Goal: Task Accomplishment & Management: Manage account settings

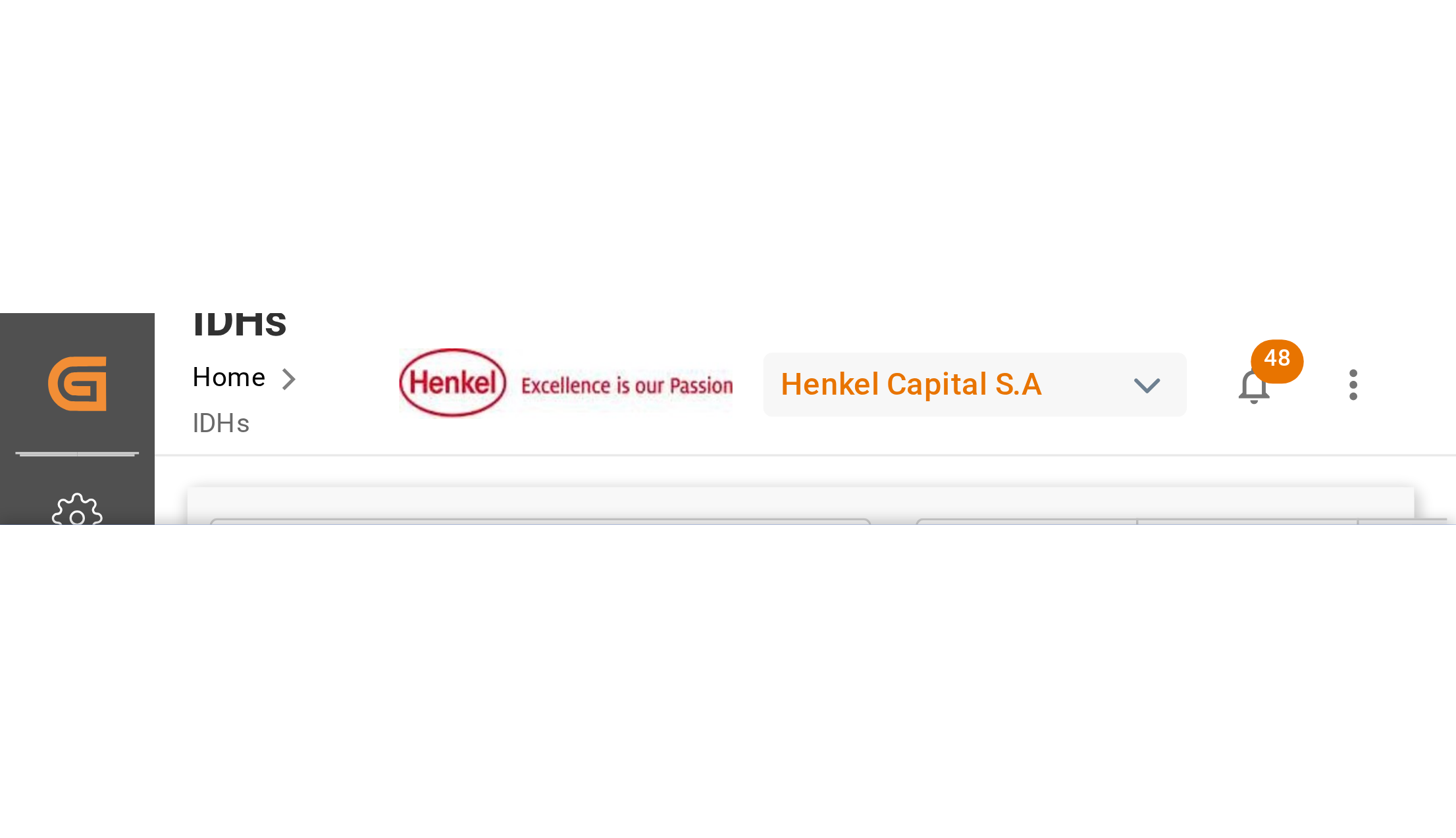
scroll to position [0, 1987]
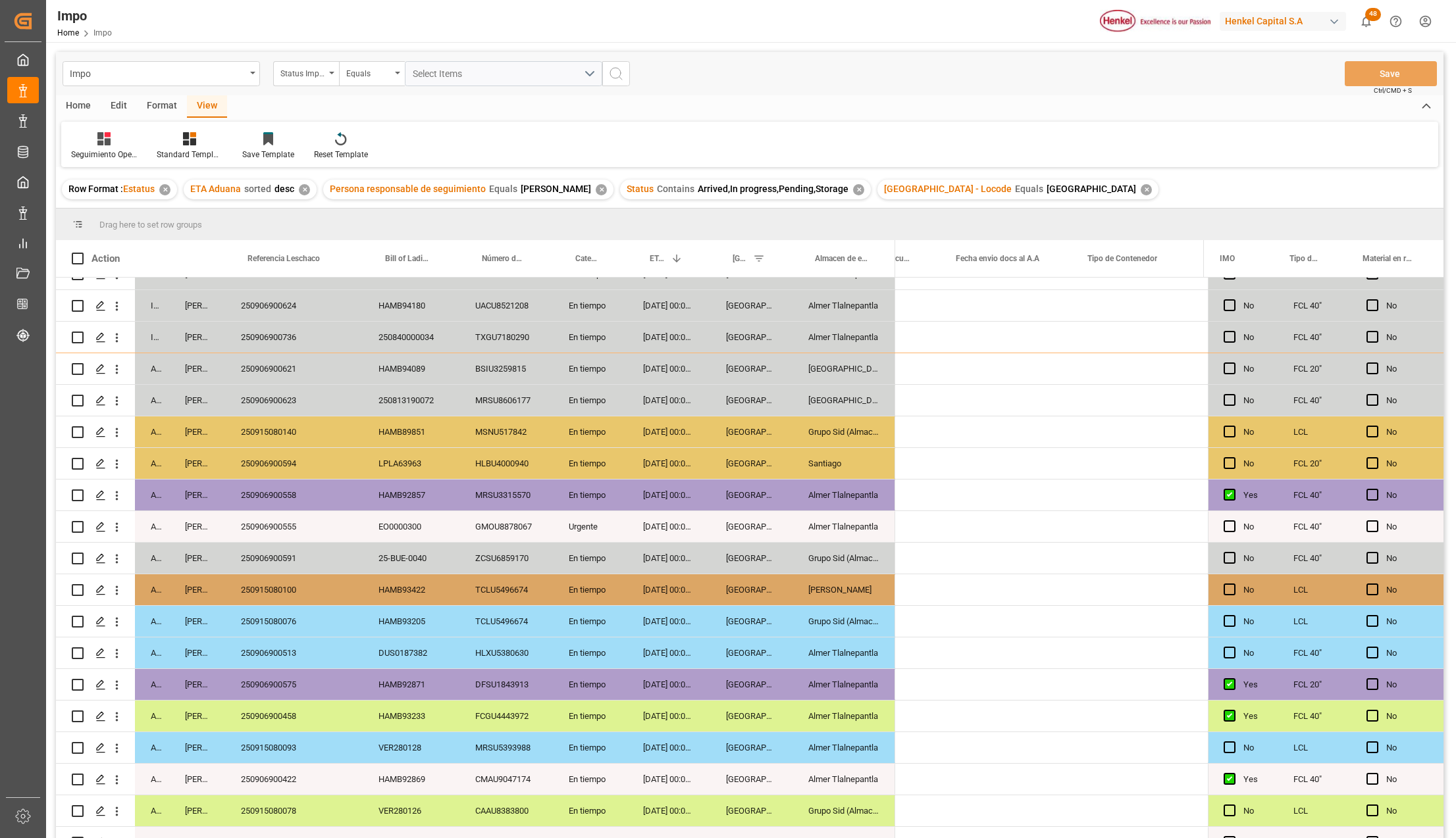
scroll to position [0, 2180]
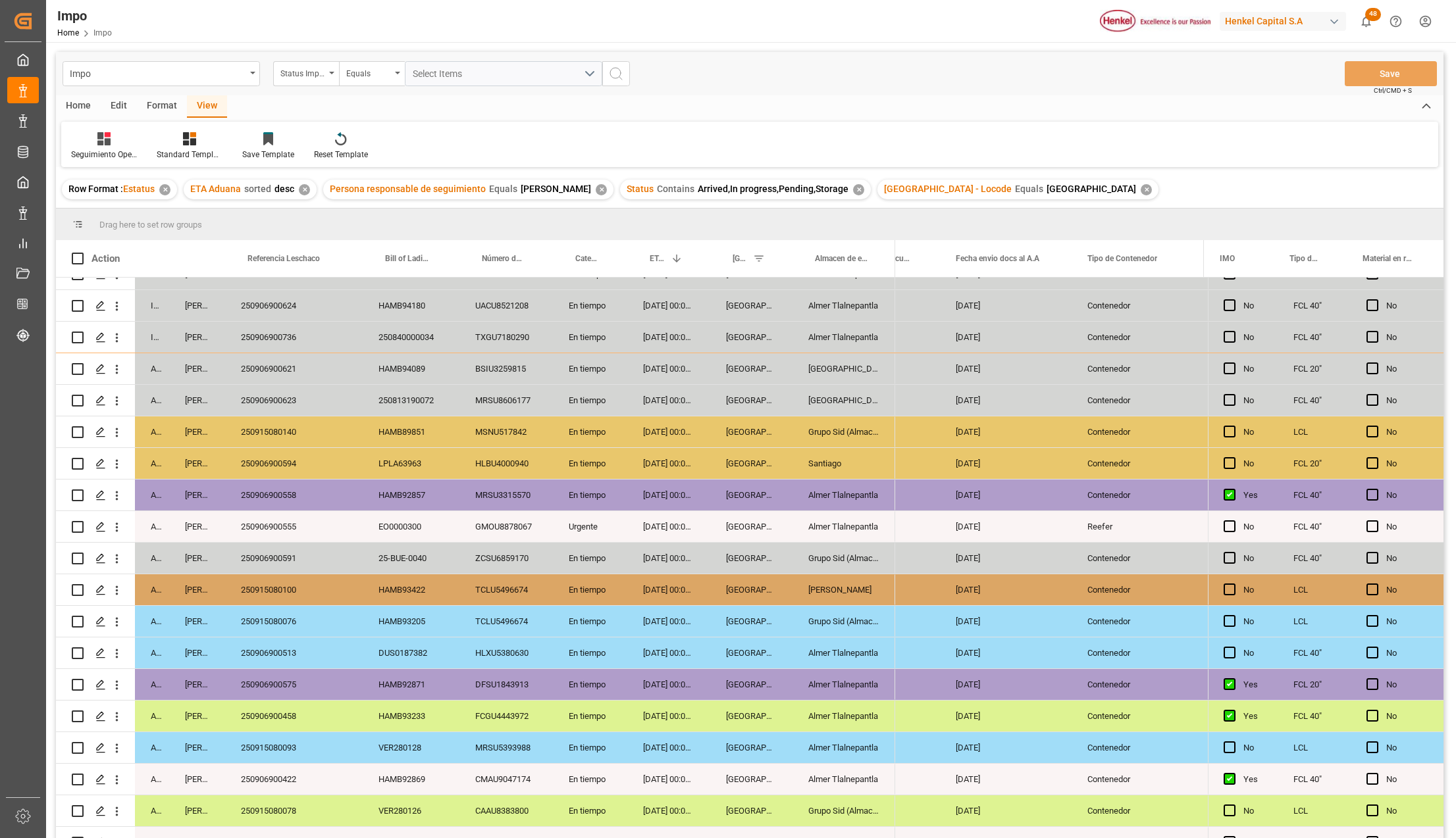
click at [851, 551] on div "Grupo Sid (Almacenaje y Distribucion AVIOR)" at bounding box center [844, 558] width 103 height 31
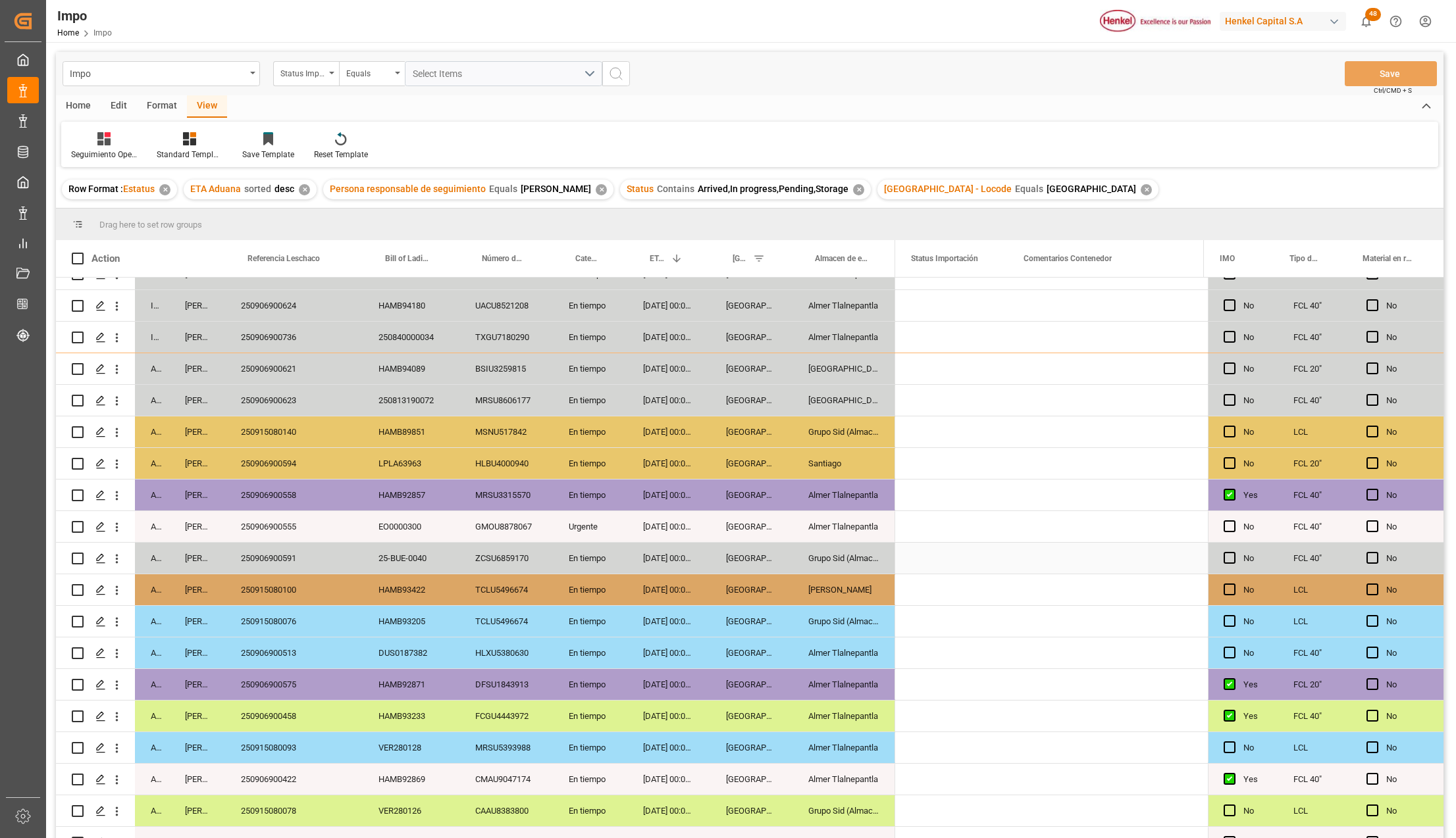
scroll to position [0, 0]
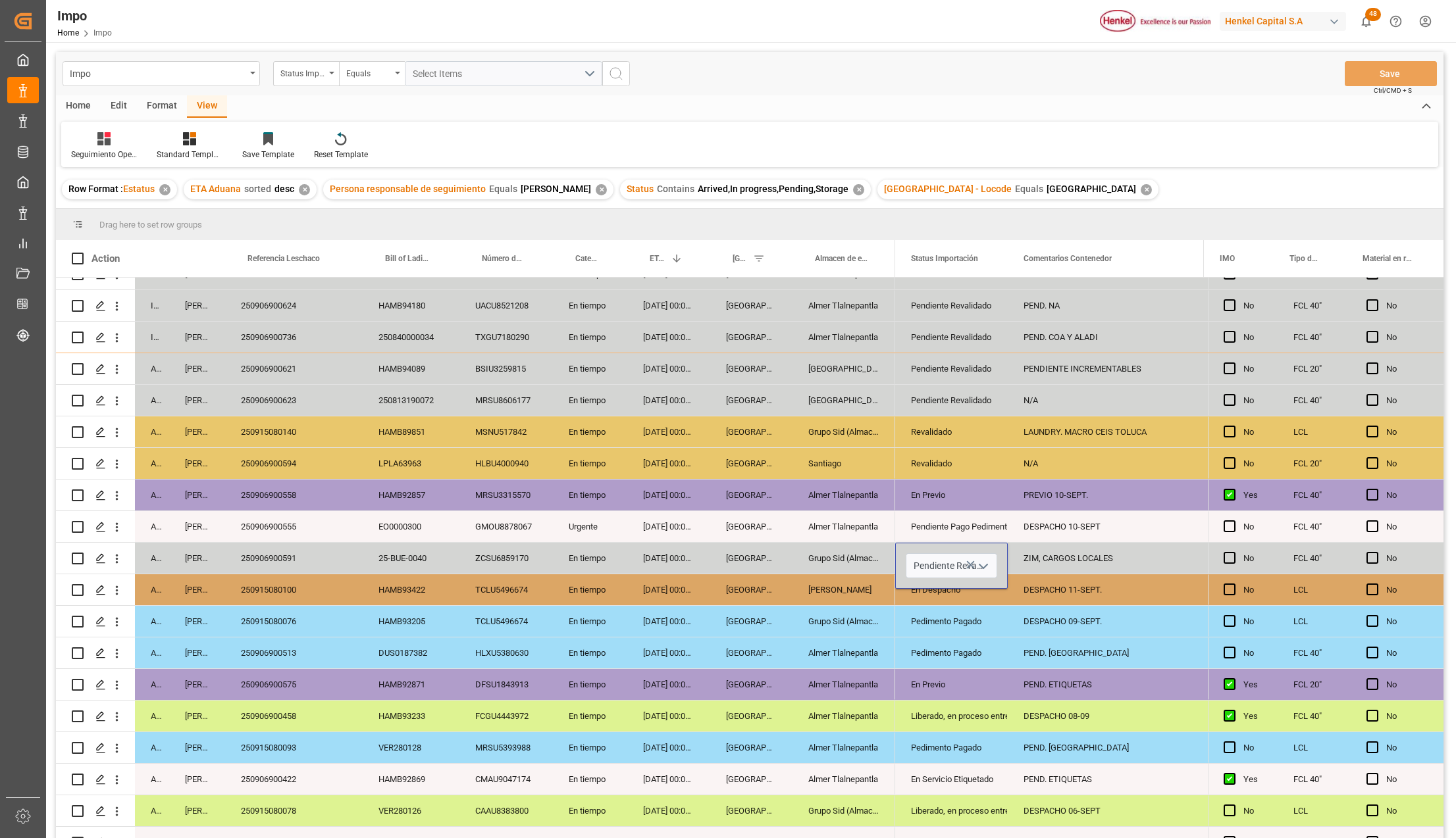
click at [988, 564] on icon "open menu" at bounding box center [983, 567] width 16 height 16
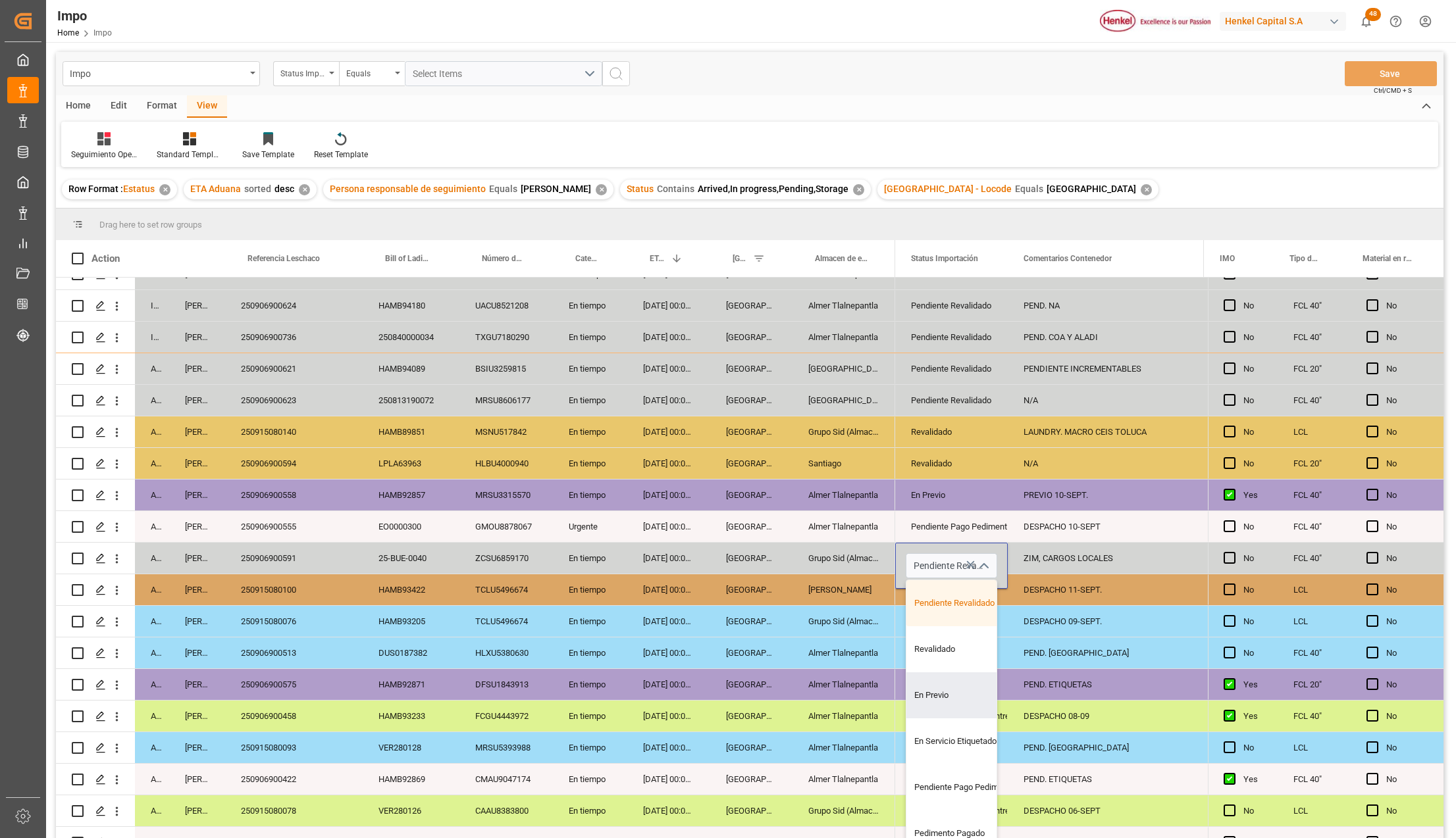
click at [935, 698] on div "En Previo" at bounding box center [968, 696] width 123 height 47
type input "En Previo"
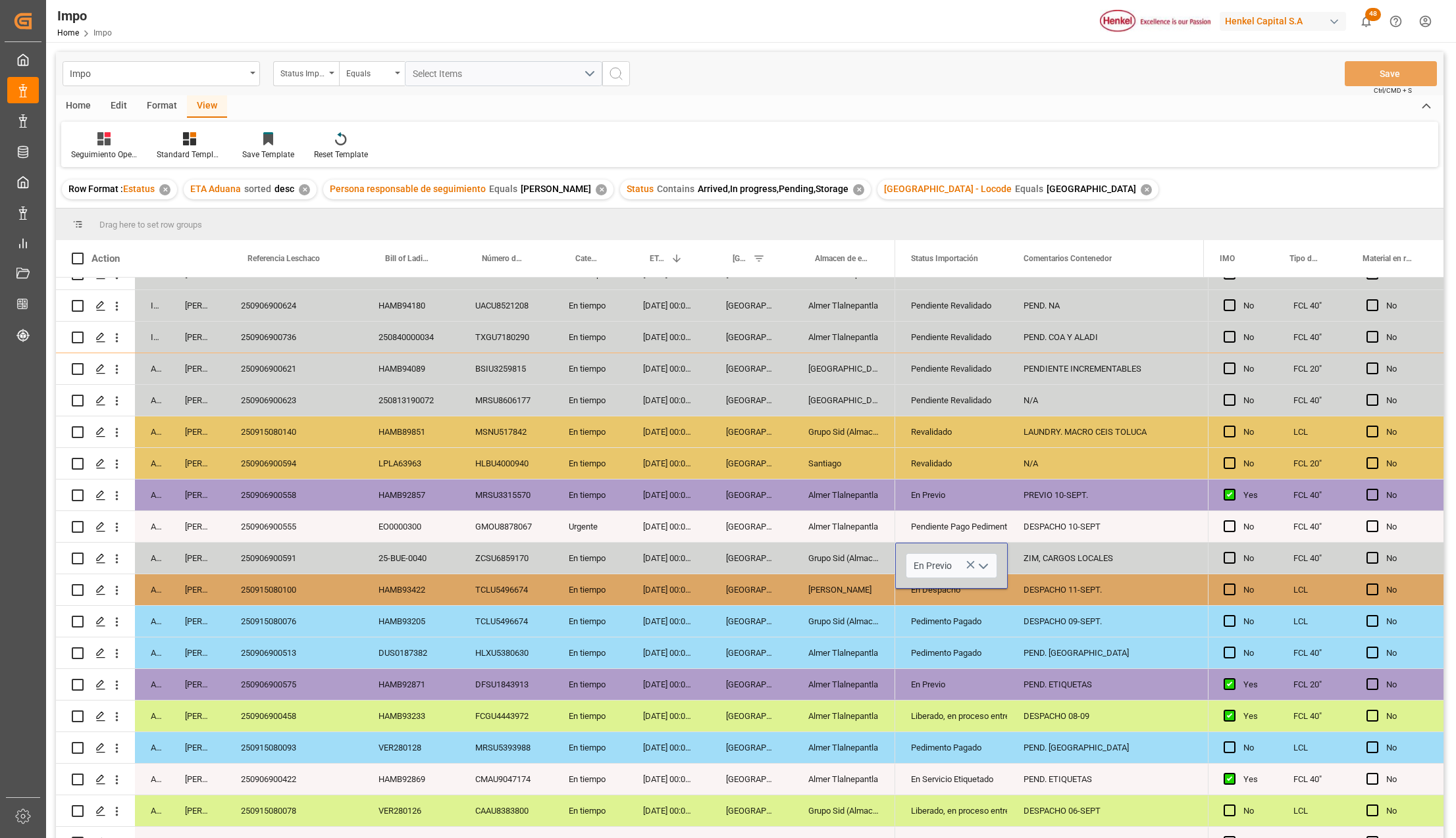
click at [983, 700] on div "Liberado, en proceso entrega" at bounding box center [951, 716] width 113 height 31
click at [1053, 552] on div "ZIM, CARGOS LOCALES" at bounding box center [1105, 558] width 194 height 31
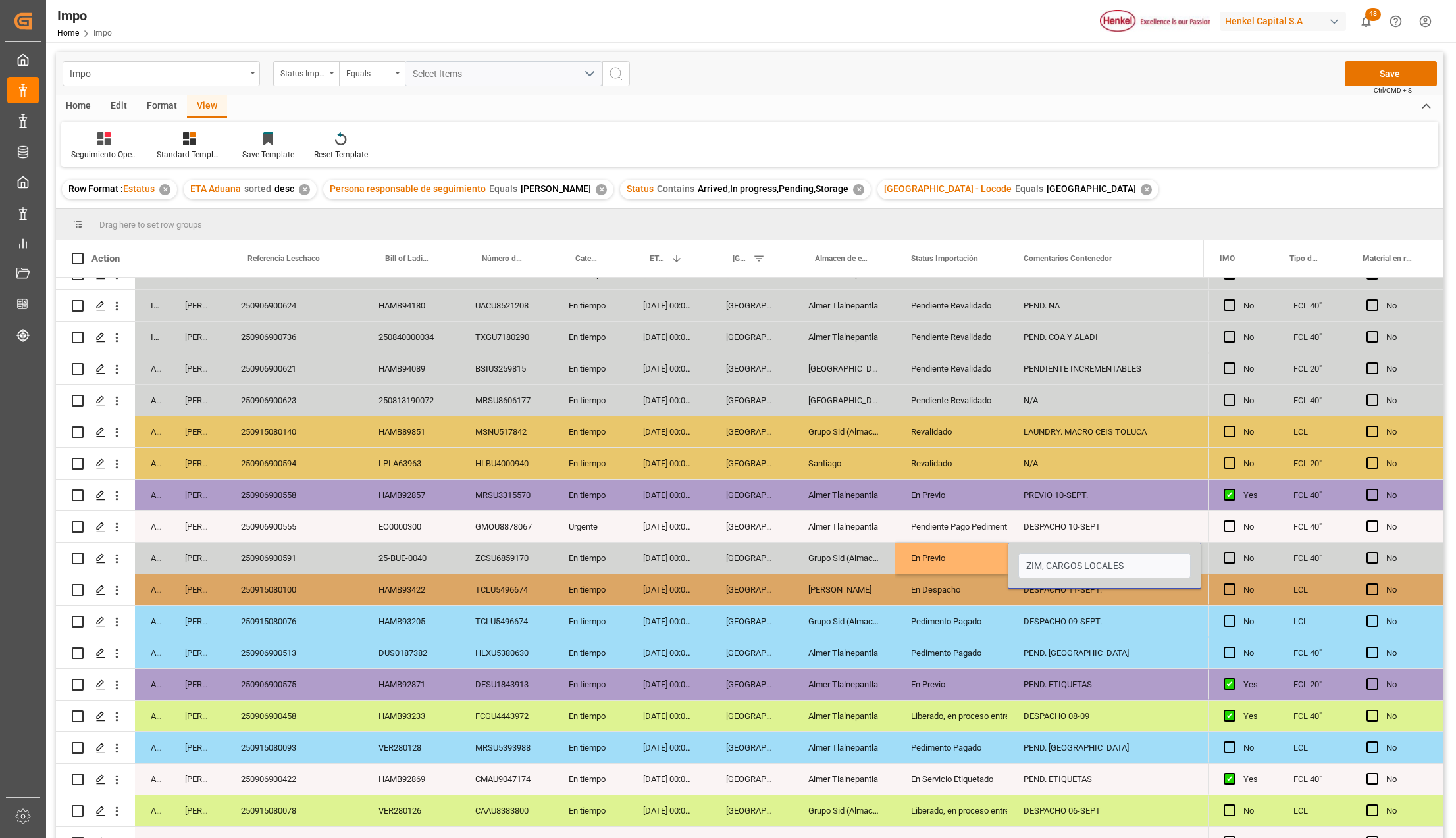
click at [1053, 552] on div "ZIM, CARGOS LOCALES" at bounding box center [1105, 566] width 194 height 47
click at [1065, 559] on input "ZIM, CARGOS LOCALES" at bounding box center [1105, 566] width 173 height 25
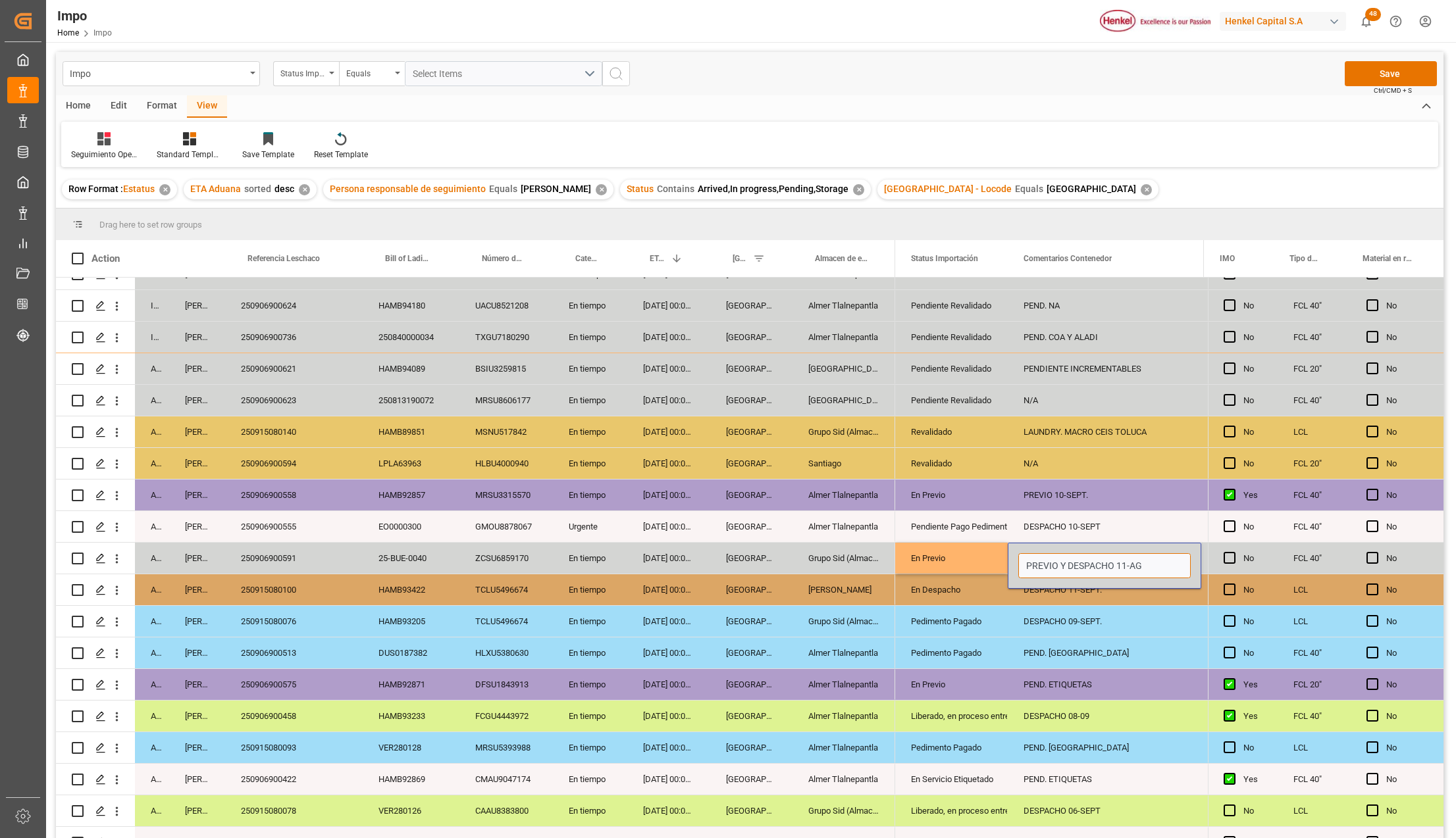
type input "PREVIO Y DESPACHO 11-AGO"
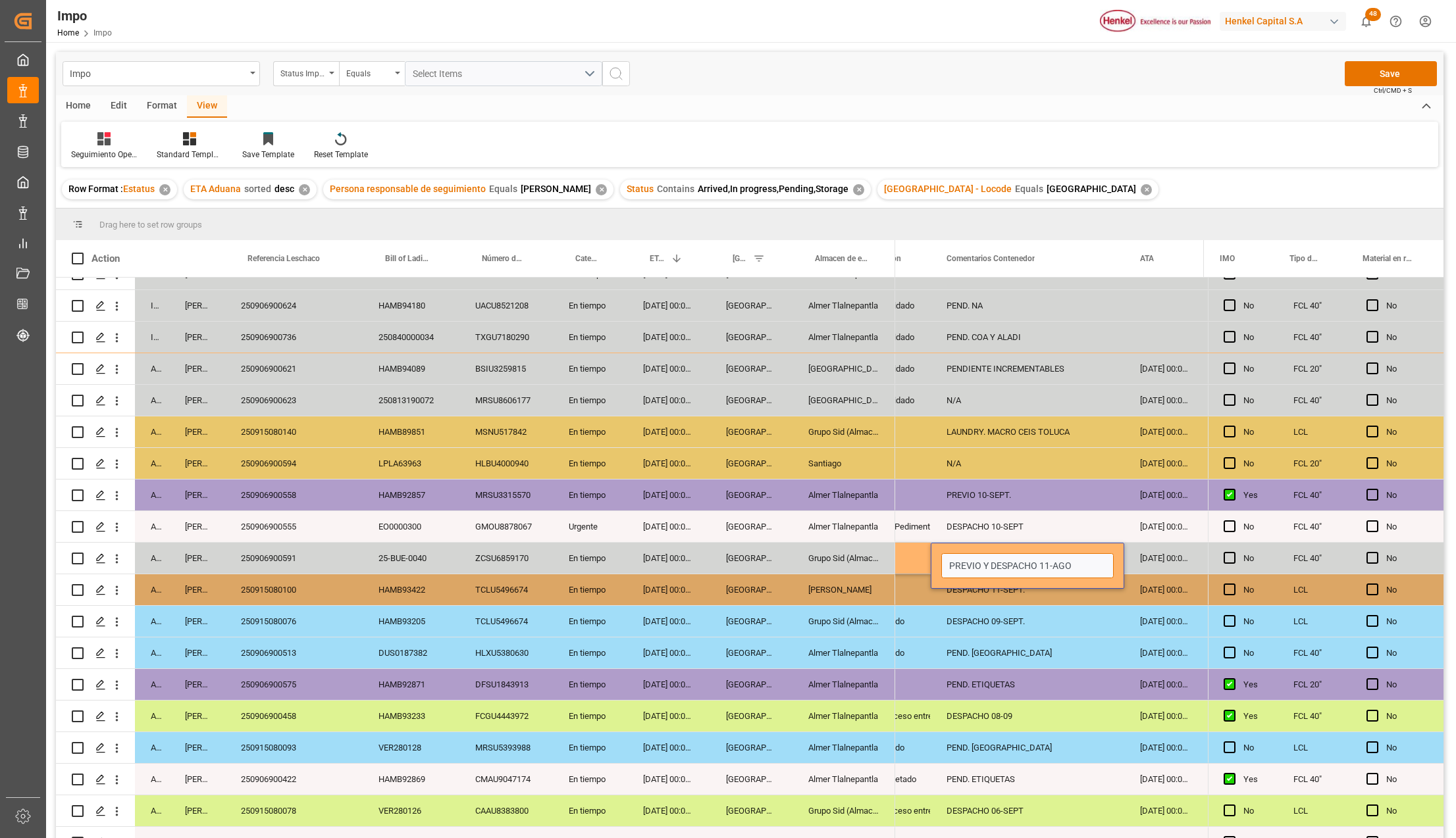
click at [1096, 567] on input "PREVIO Y DESPACHO 11-AGO" at bounding box center [1028, 566] width 173 height 25
type input "PREVIO Y DESPACHO 11-SEPT"
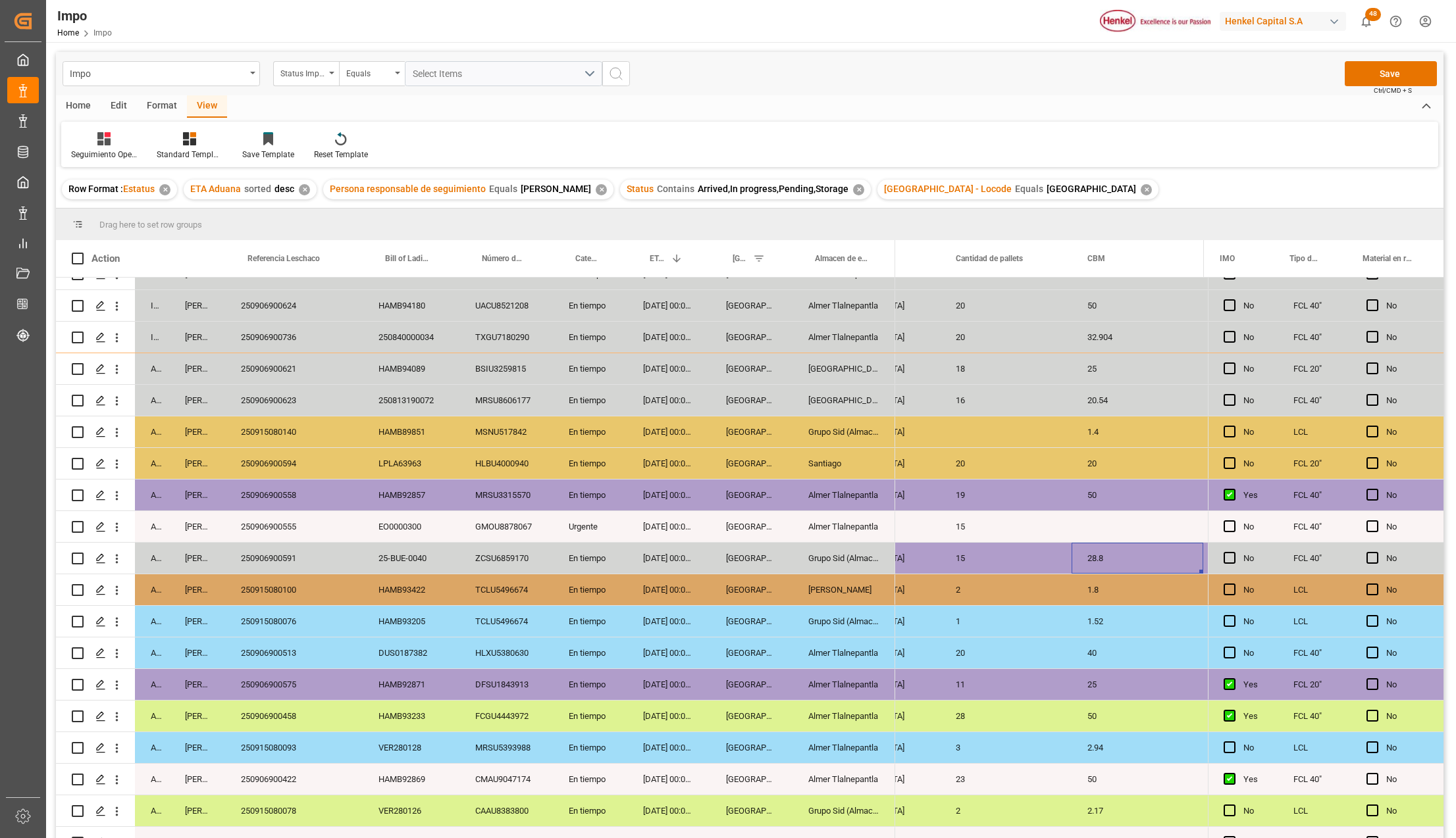
scroll to position [0, 0]
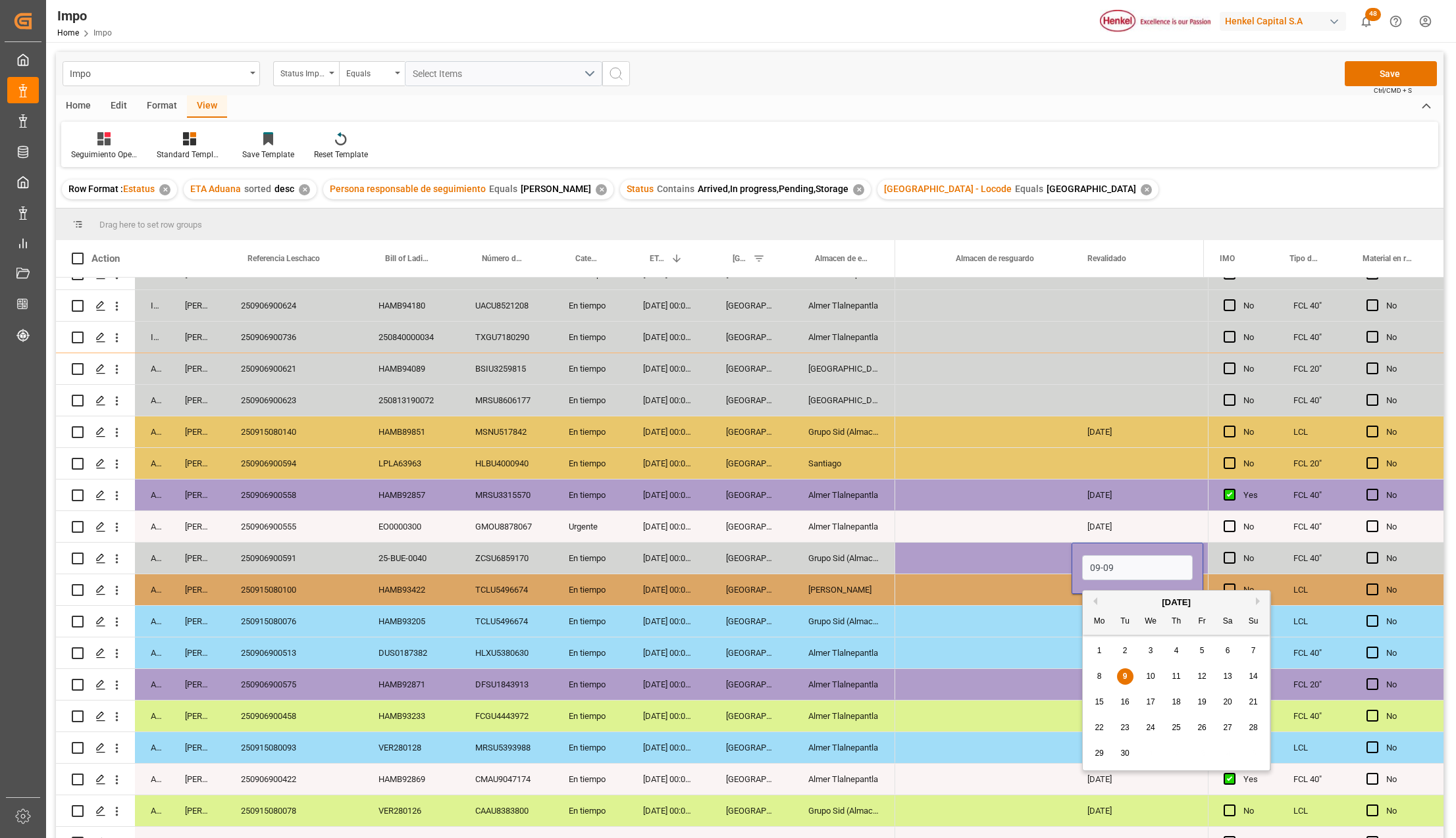
type input "[DATE]"
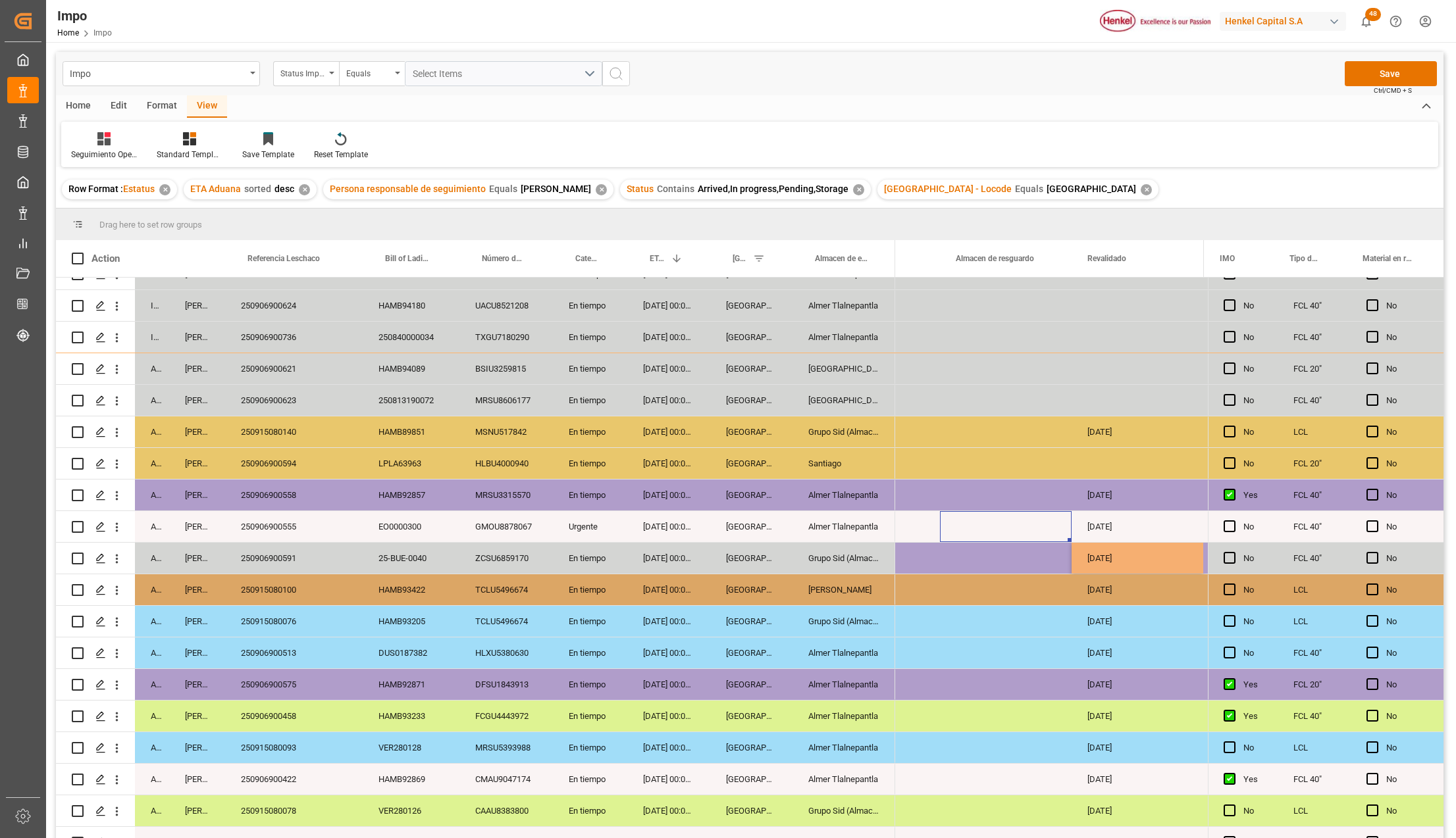
click at [1037, 538] on div "Press SPACE to select this row." at bounding box center [1005, 527] width 132 height 31
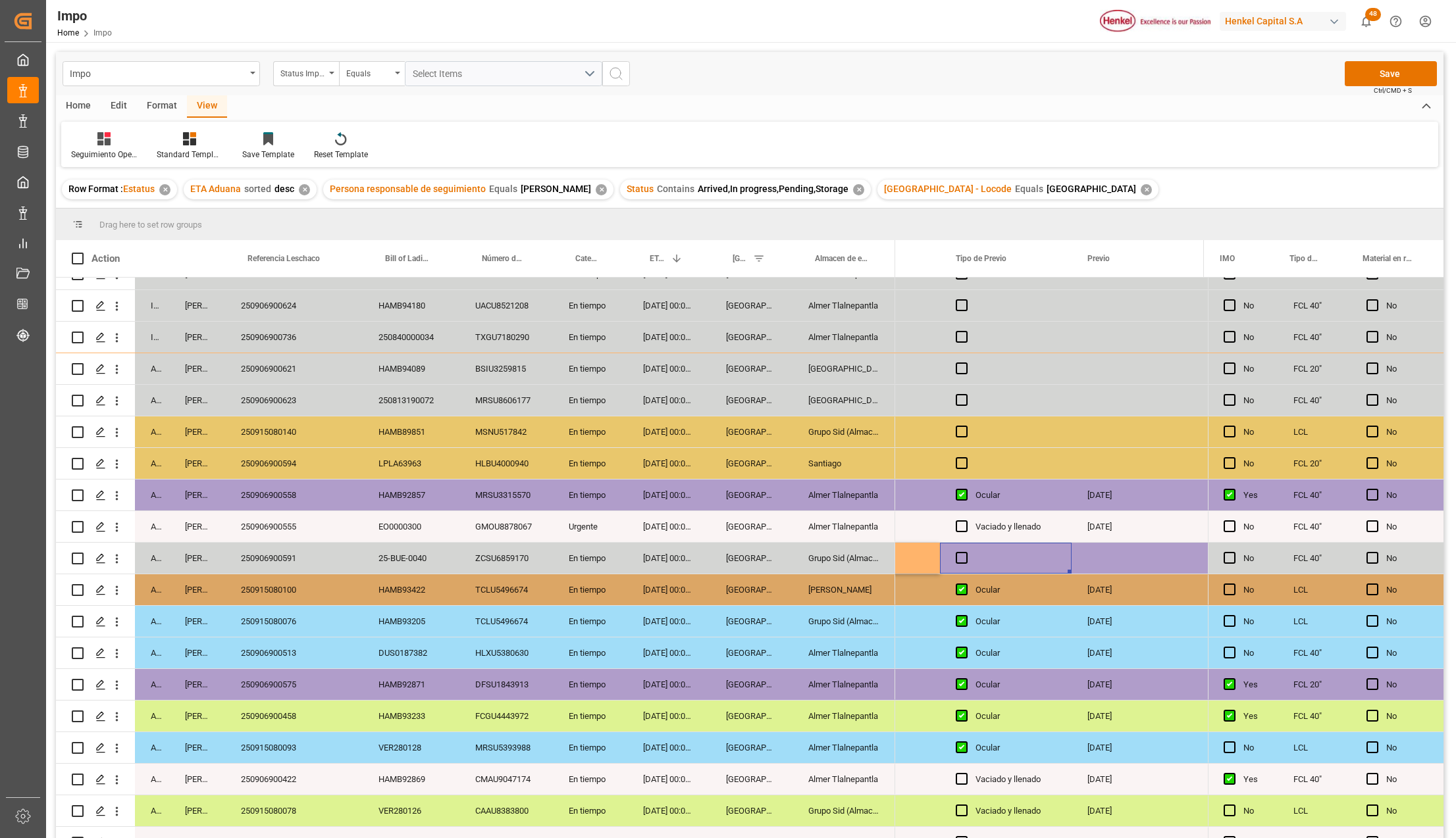
click at [954, 549] on div "Press SPACE to select this row." at bounding box center [1005, 558] width 132 height 31
click at [964, 559] on span "Press SPACE to select this row." at bounding box center [961, 558] width 11 height 11
click at [965, 552] on input "Press SPACE to select this row." at bounding box center [965, 552] width 0 height 0
click at [1119, 557] on div "Press SPACE to select this row." at bounding box center [1137, 558] width 132 height 31
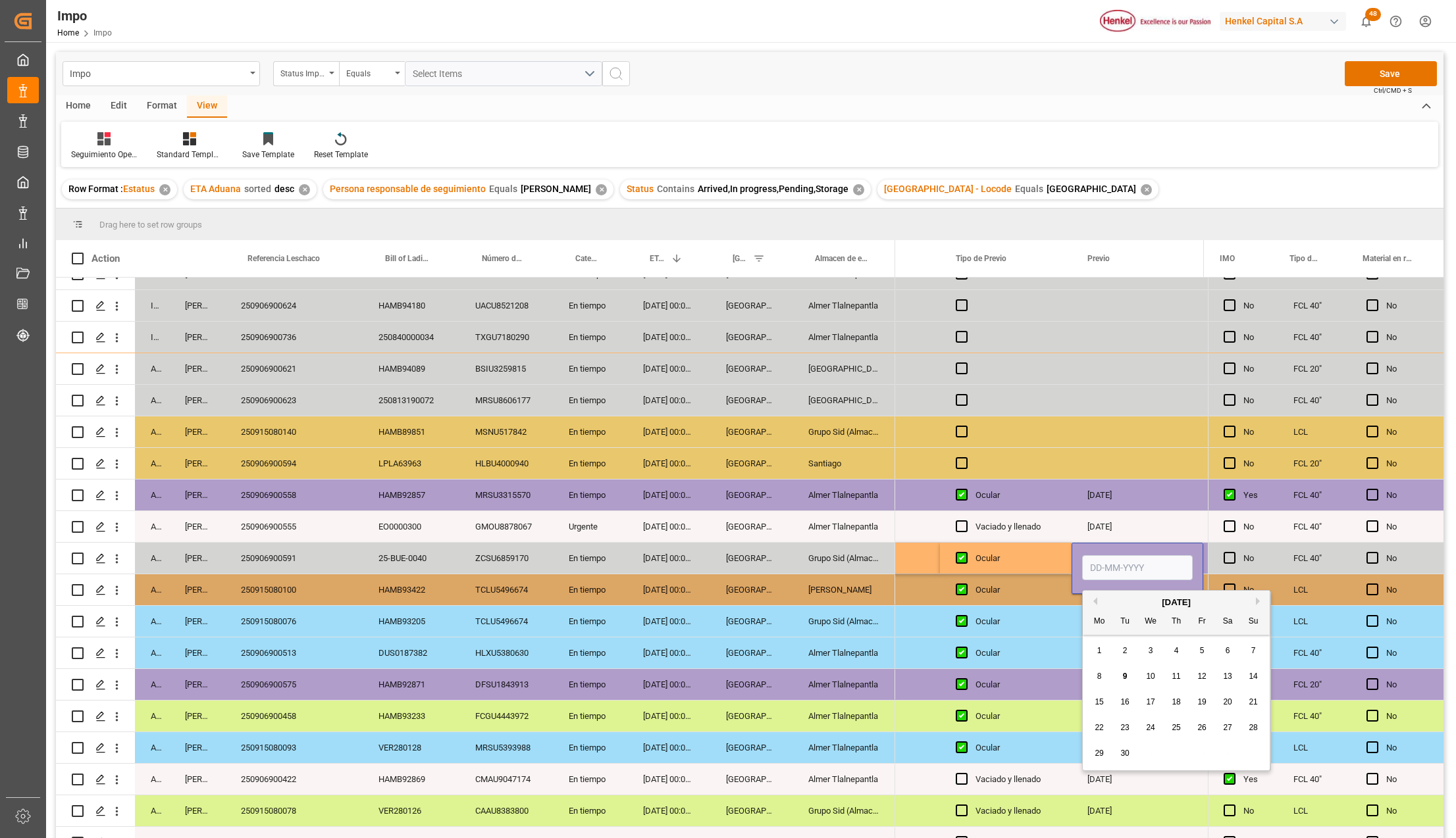
click at [1117, 561] on input "Press SPACE to select this row." at bounding box center [1137, 568] width 110 height 25
type input "[DATE]"
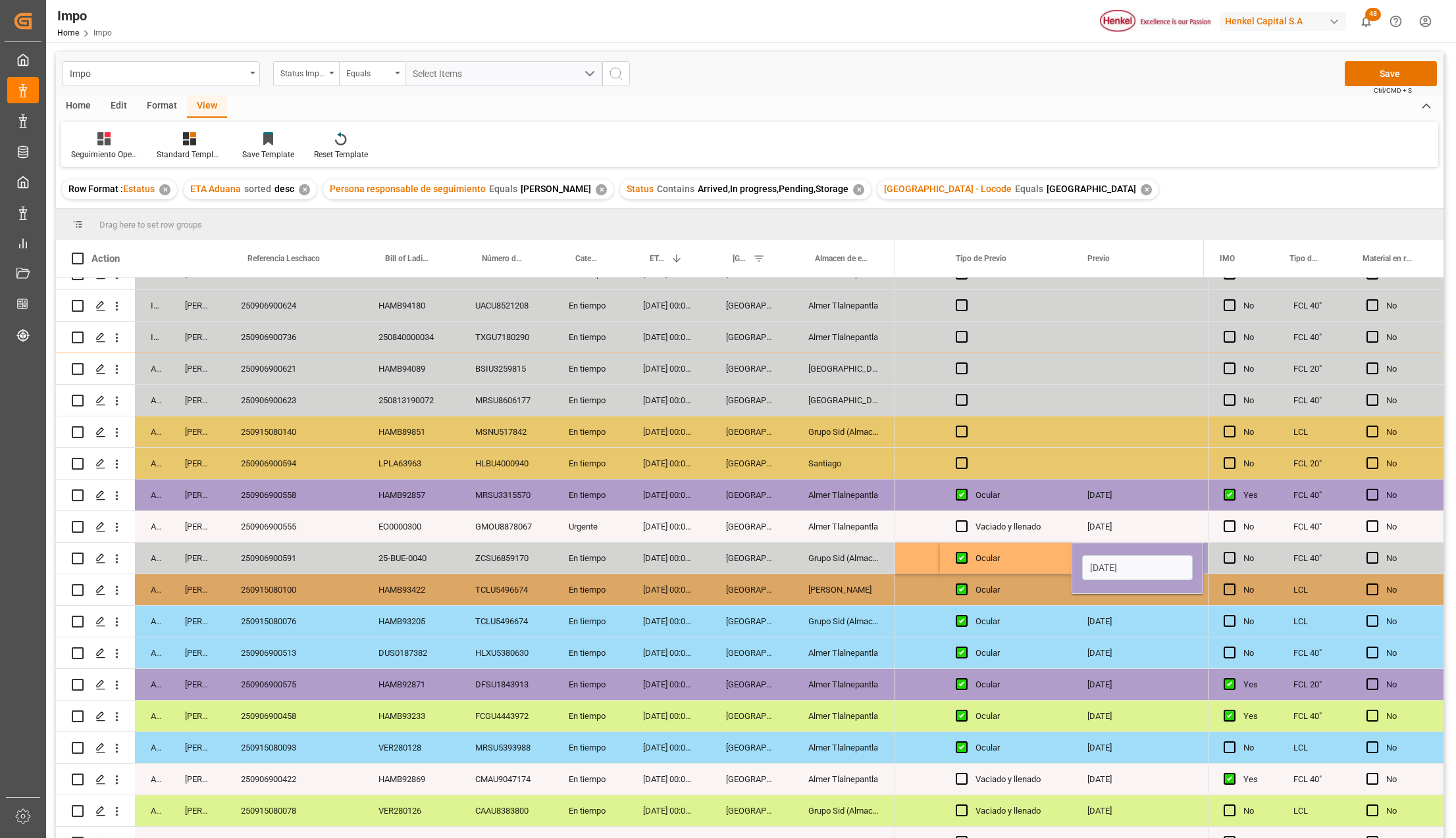
click at [1036, 566] on div "Ocular" at bounding box center [1016, 559] width 81 height 30
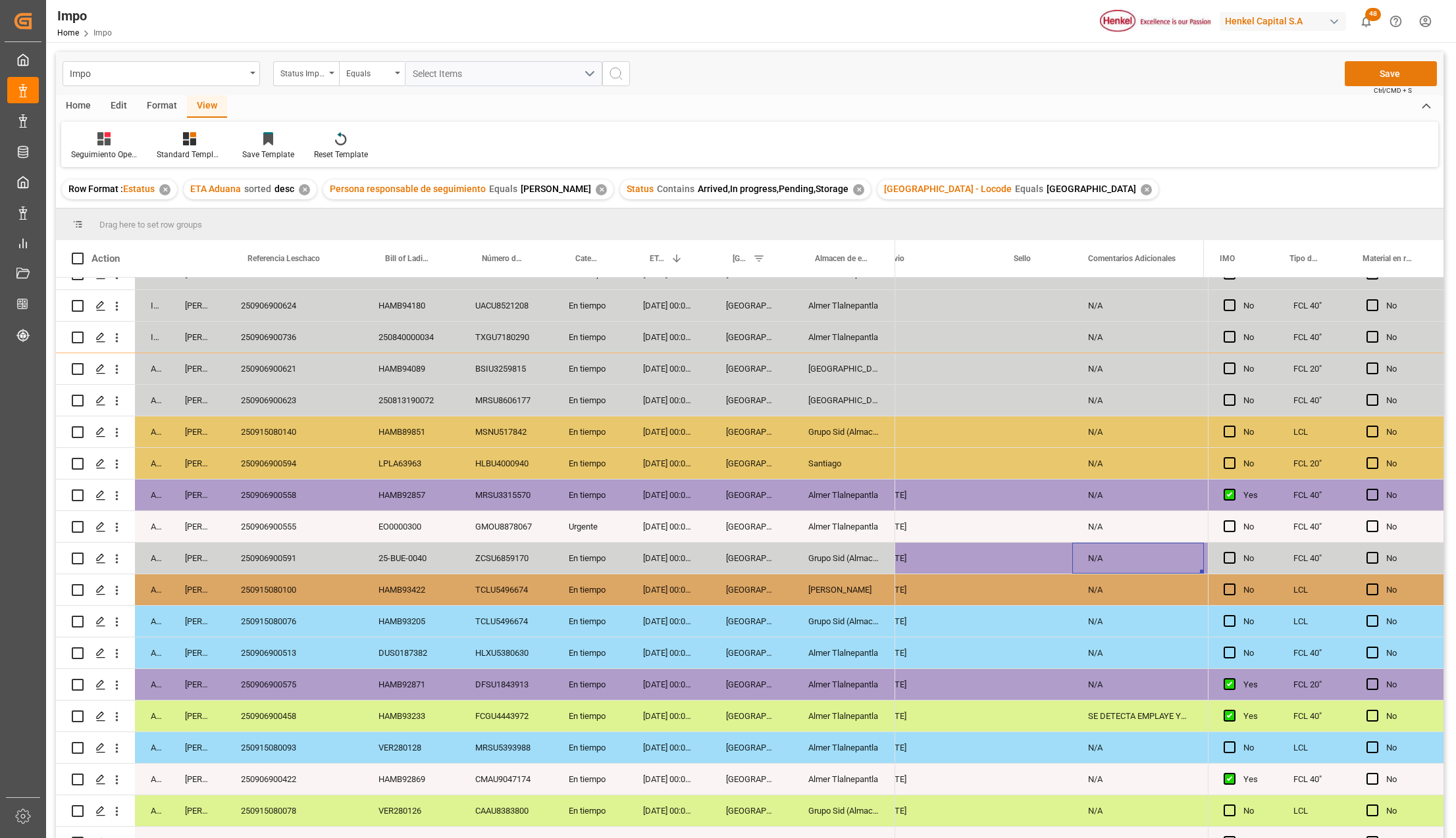
click at [1390, 72] on button "Save" at bounding box center [1391, 73] width 92 height 25
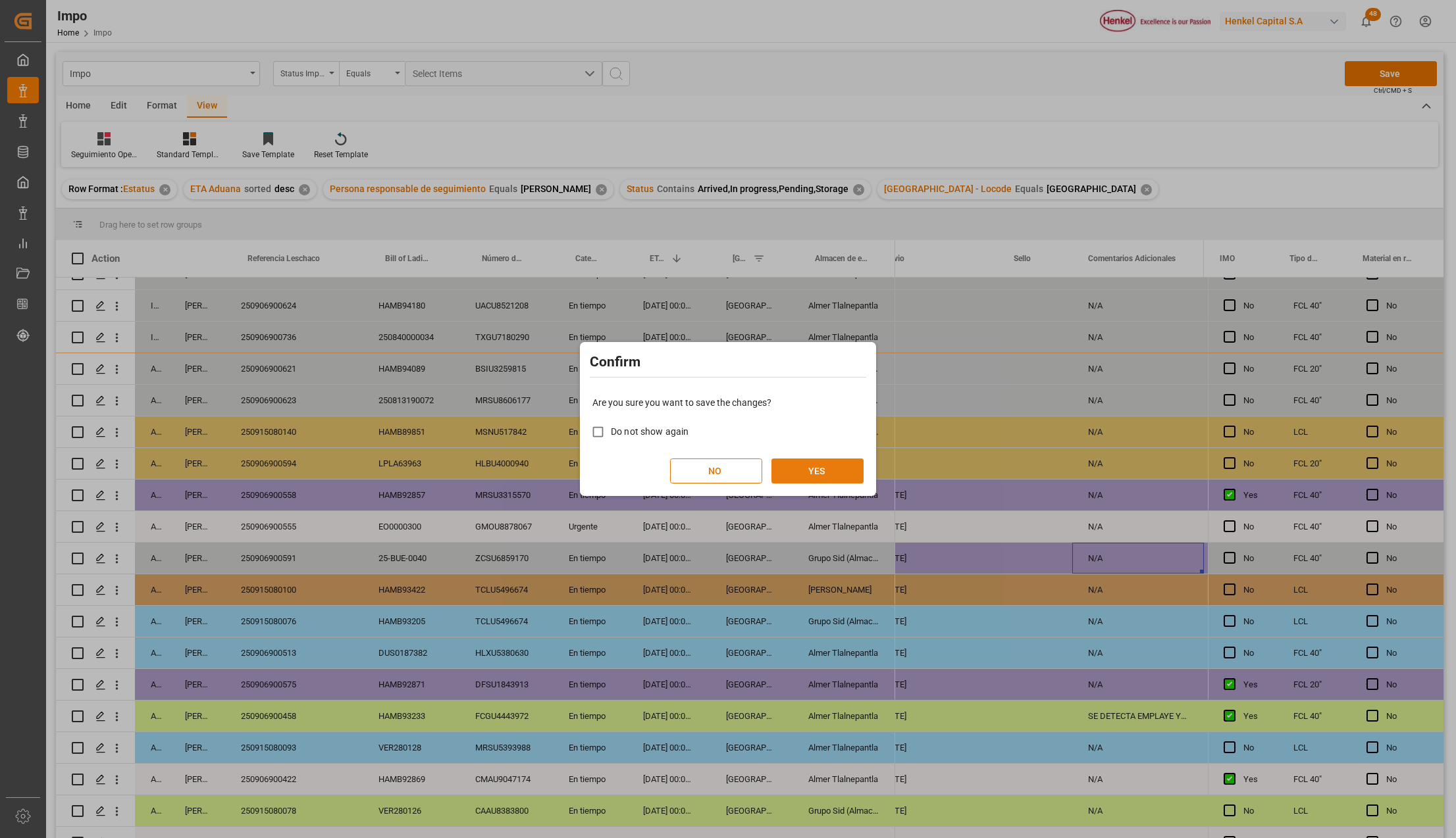
click at [831, 469] on button "YES" at bounding box center [817, 471] width 92 height 25
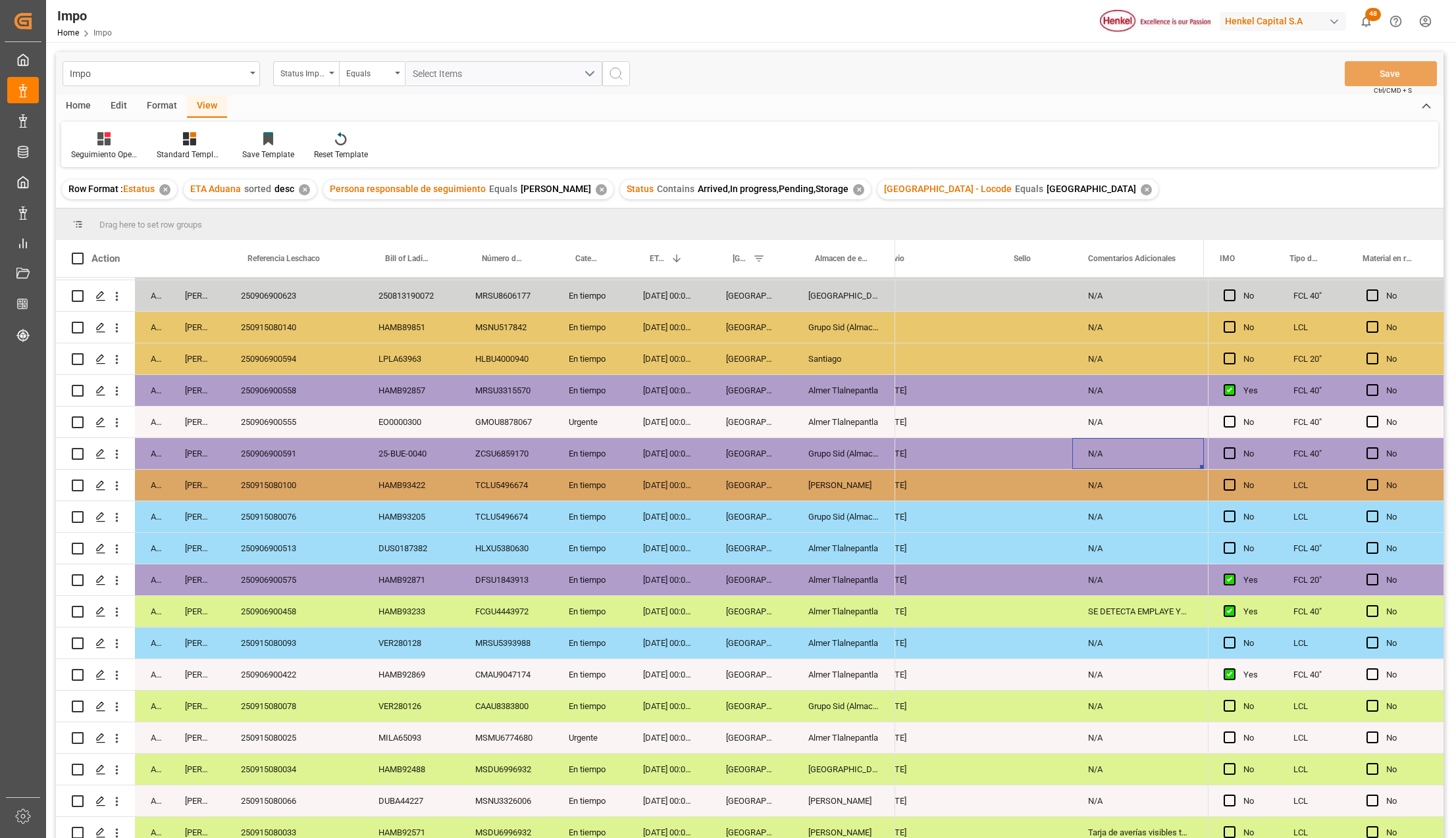
scroll to position [482, 0]
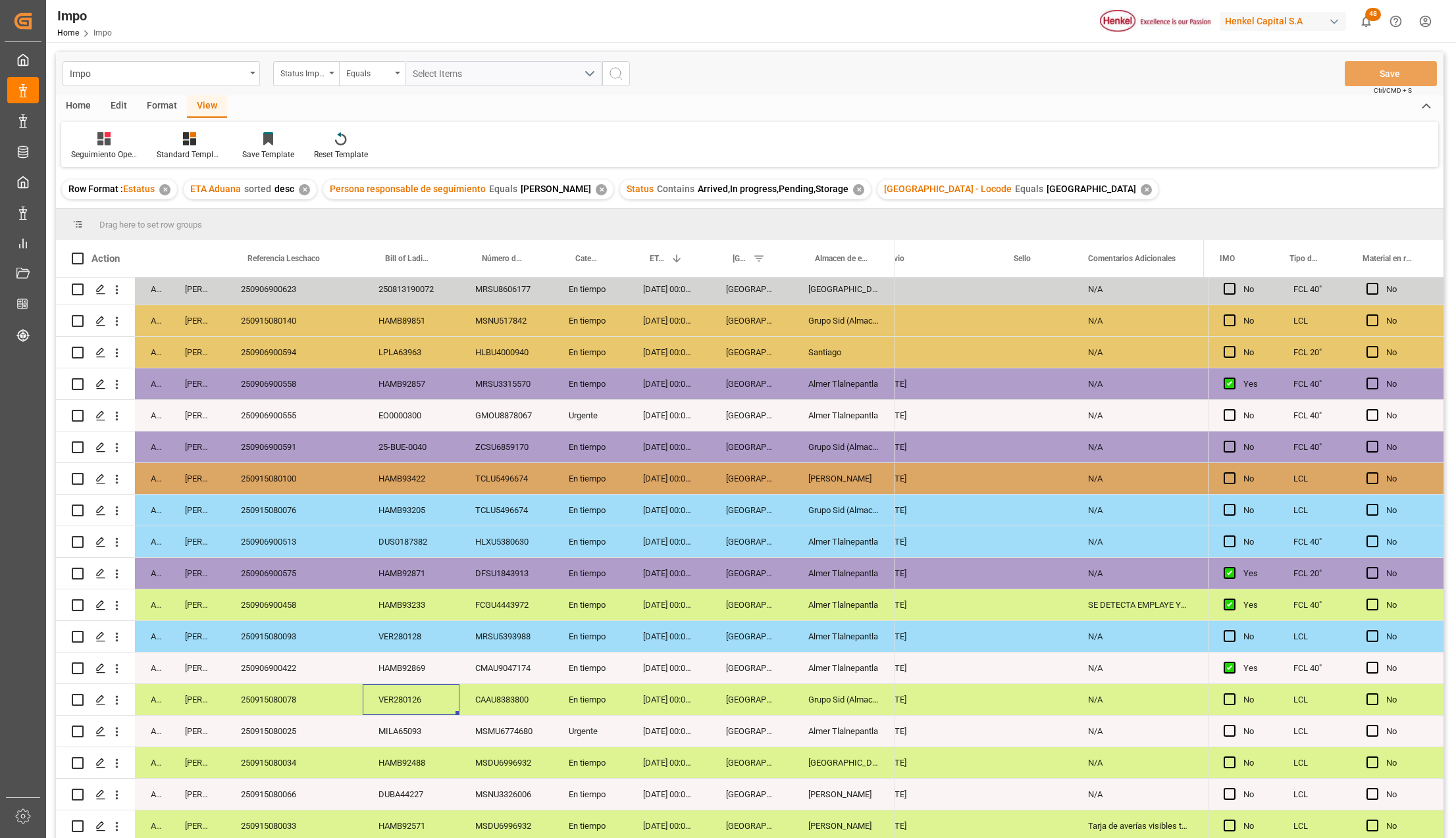
click at [383, 688] on div "VER280126" at bounding box center [411, 699] width 97 height 31
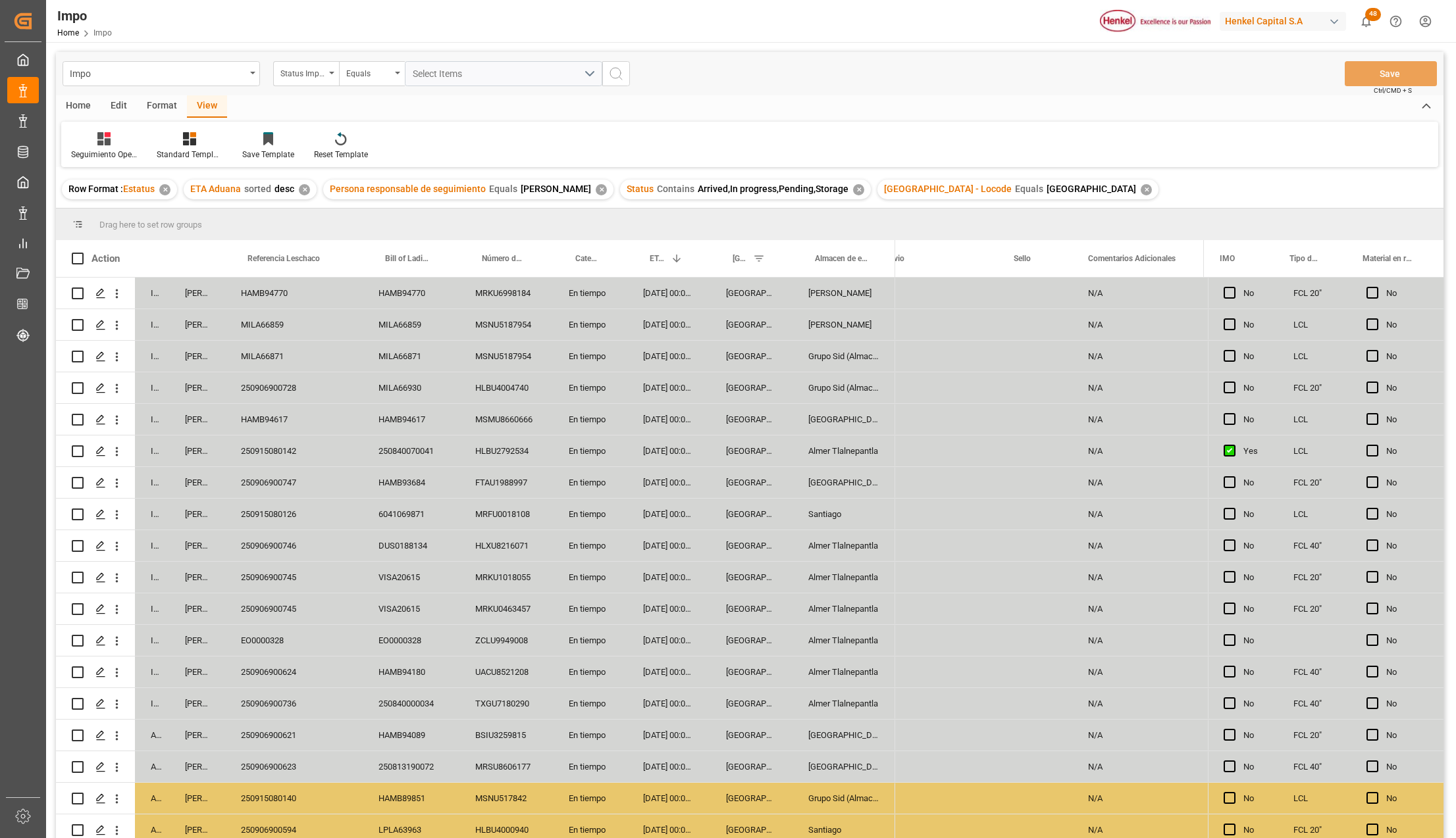
click at [987, 387] on div "Press SPACE to select this row." at bounding box center [931, 387] width 132 height 31
click at [947, 387] on div "Press SPACE to select this row." at bounding box center [961, 387] width 132 height 31
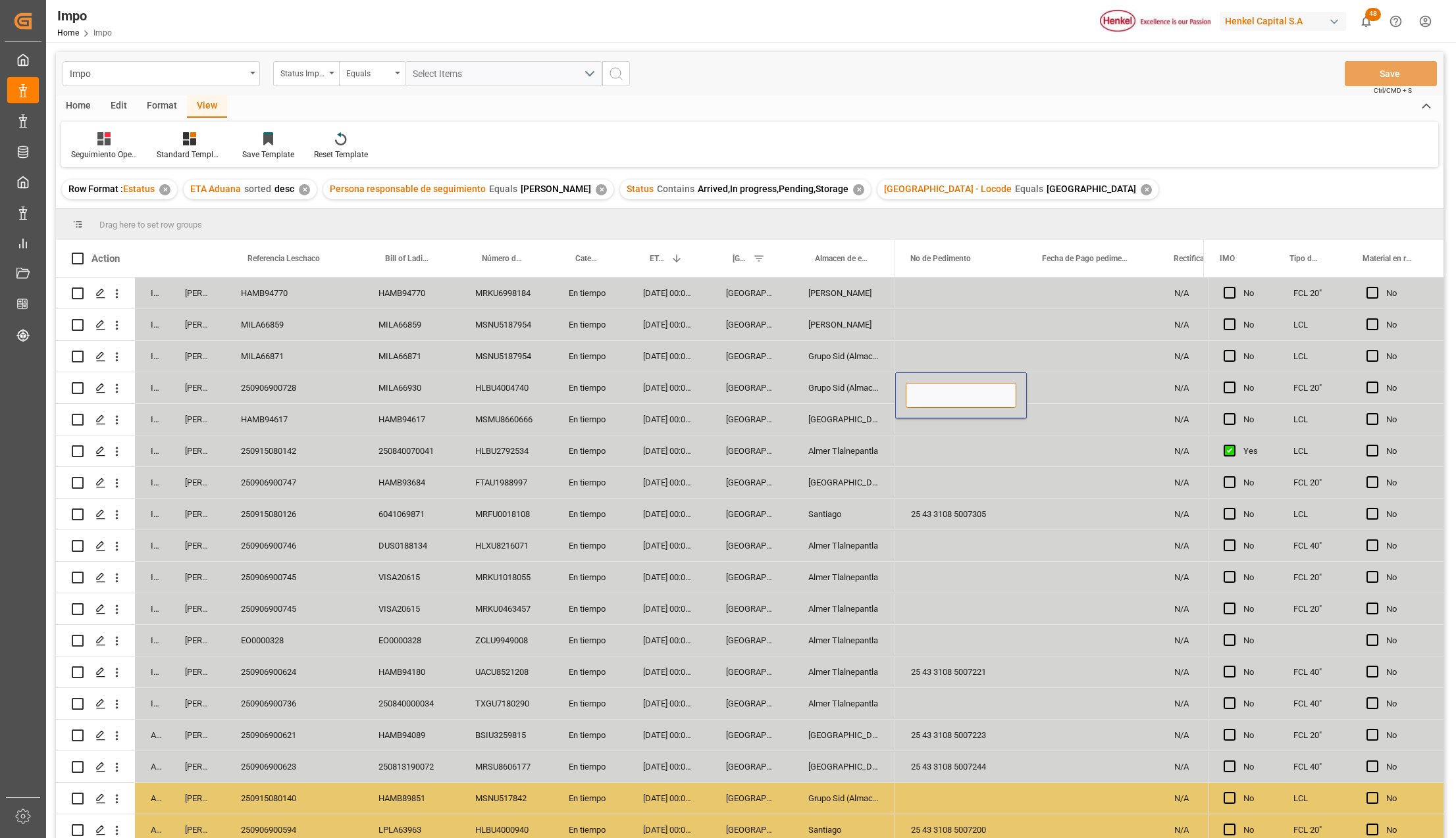
click at [941, 394] on input "Press SPACE to select this row." at bounding box center [961, 396] width 110 height 25
paste input "25 43 3108 5007249"
type input "25 43 3108 5007249"
click at [977, 459] on div "Press SPACE to select this row." at bounding box center [961, 451] width 132 height 31
click at [1357, 72] on button "Save" at bounding box center [1391, 73] width 92 height 25
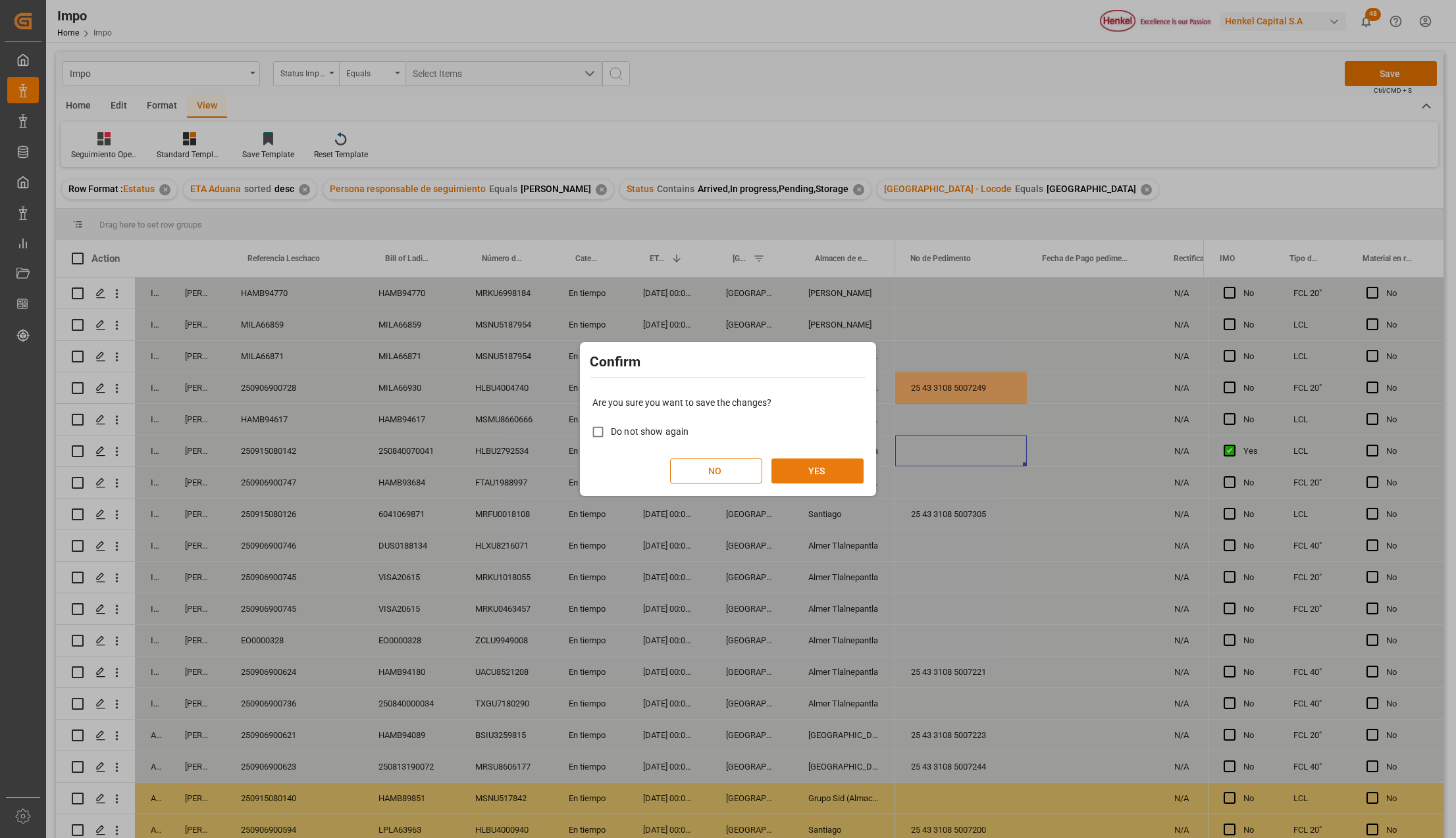
click at [809, 475] on button "YES" at bounding box center [817, 471] width 92 height 25
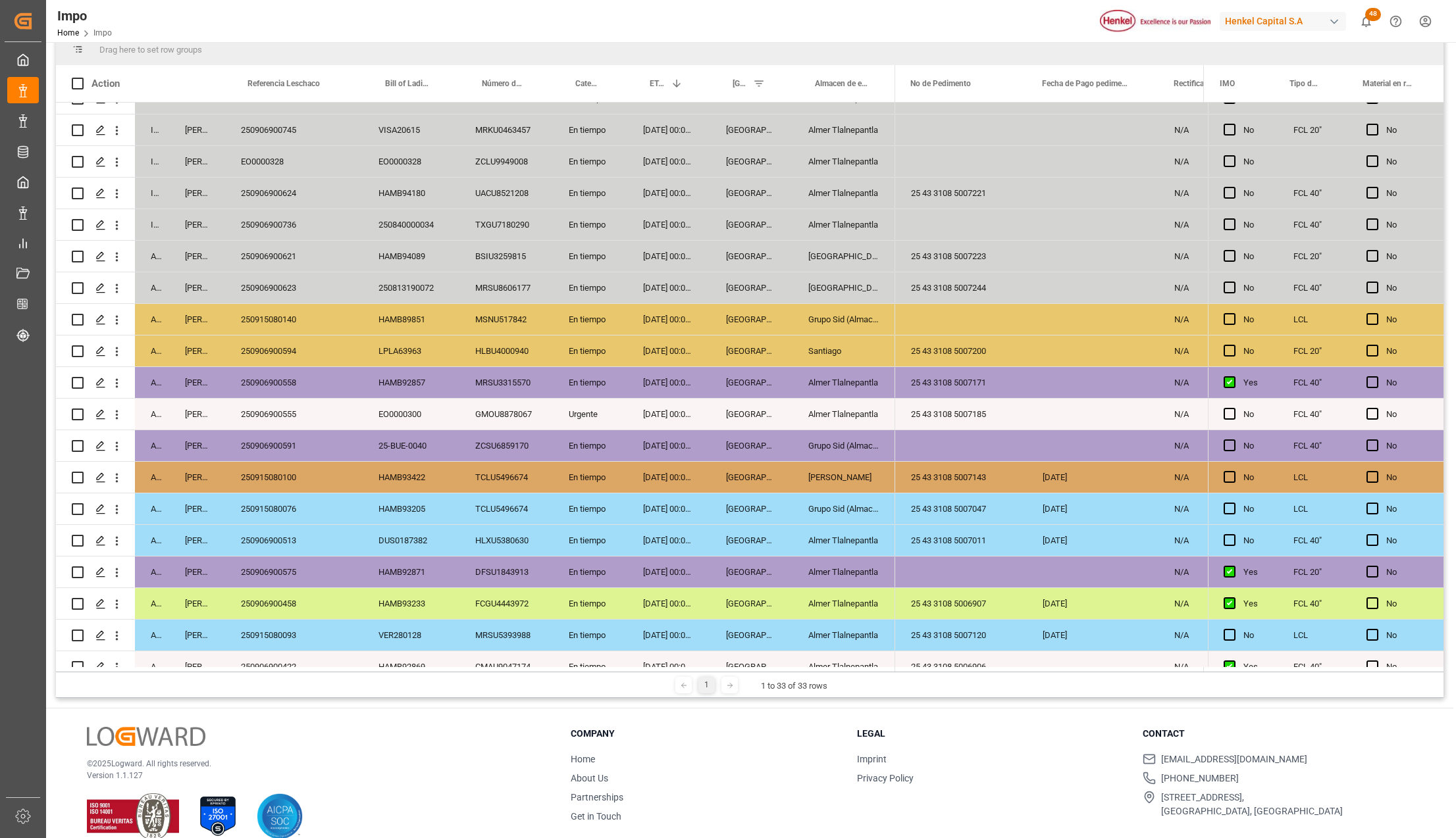
scroll to position [306, 0]
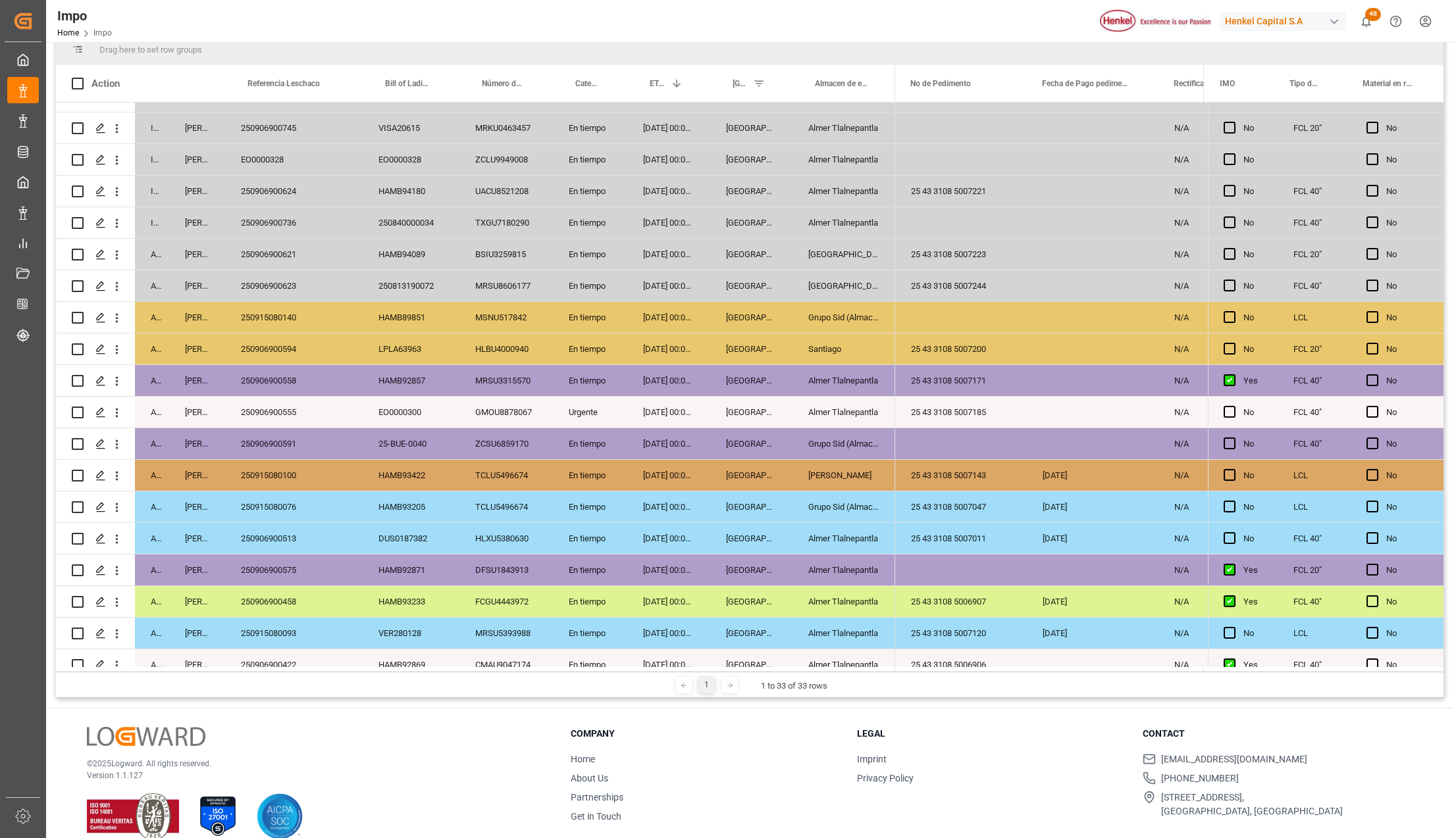
click at [836, 407] on div "Almer Tlalnepantla" at bounding box center [844, 412] width 103 height 31
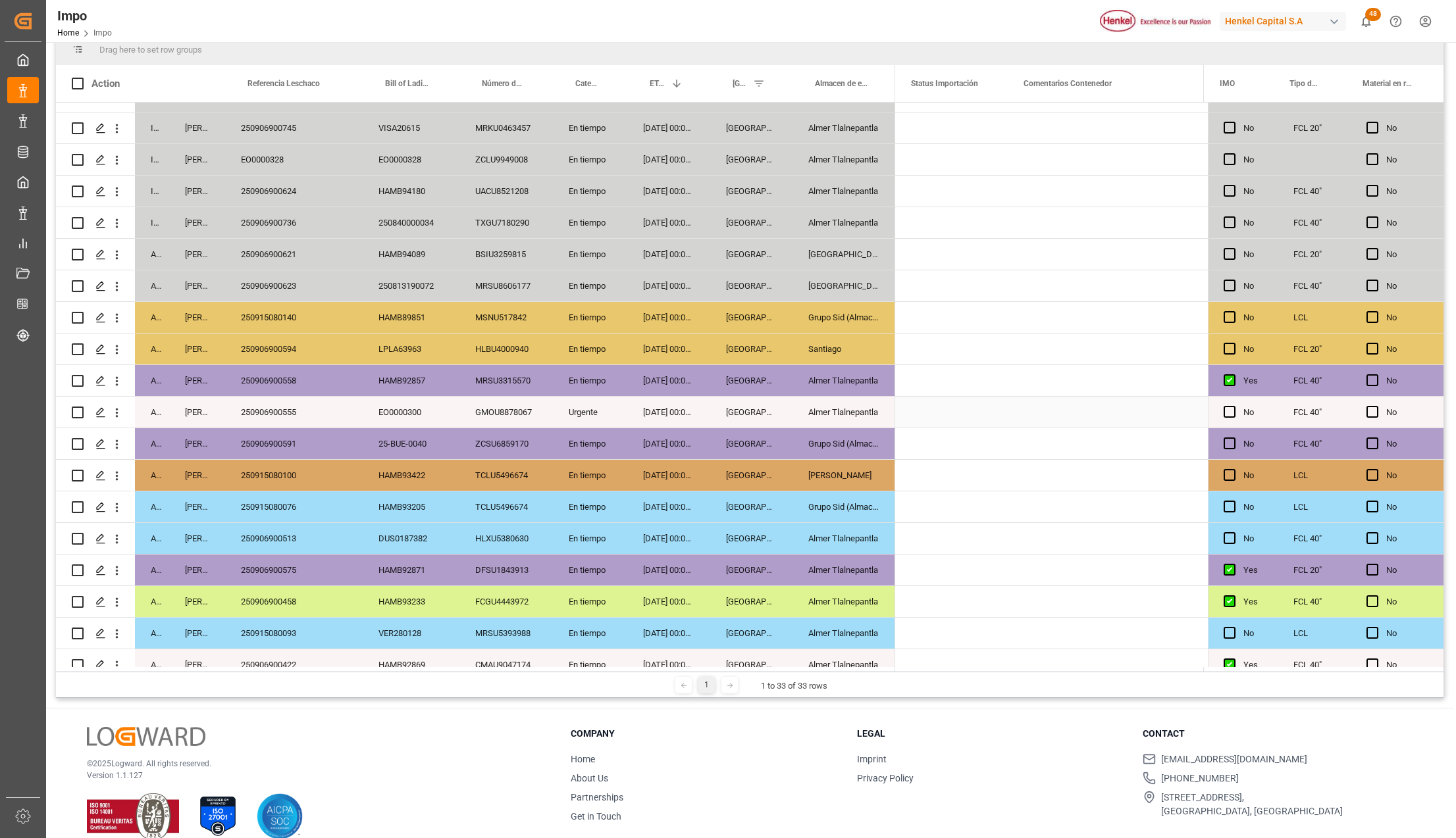
scroll to position [0, 0]
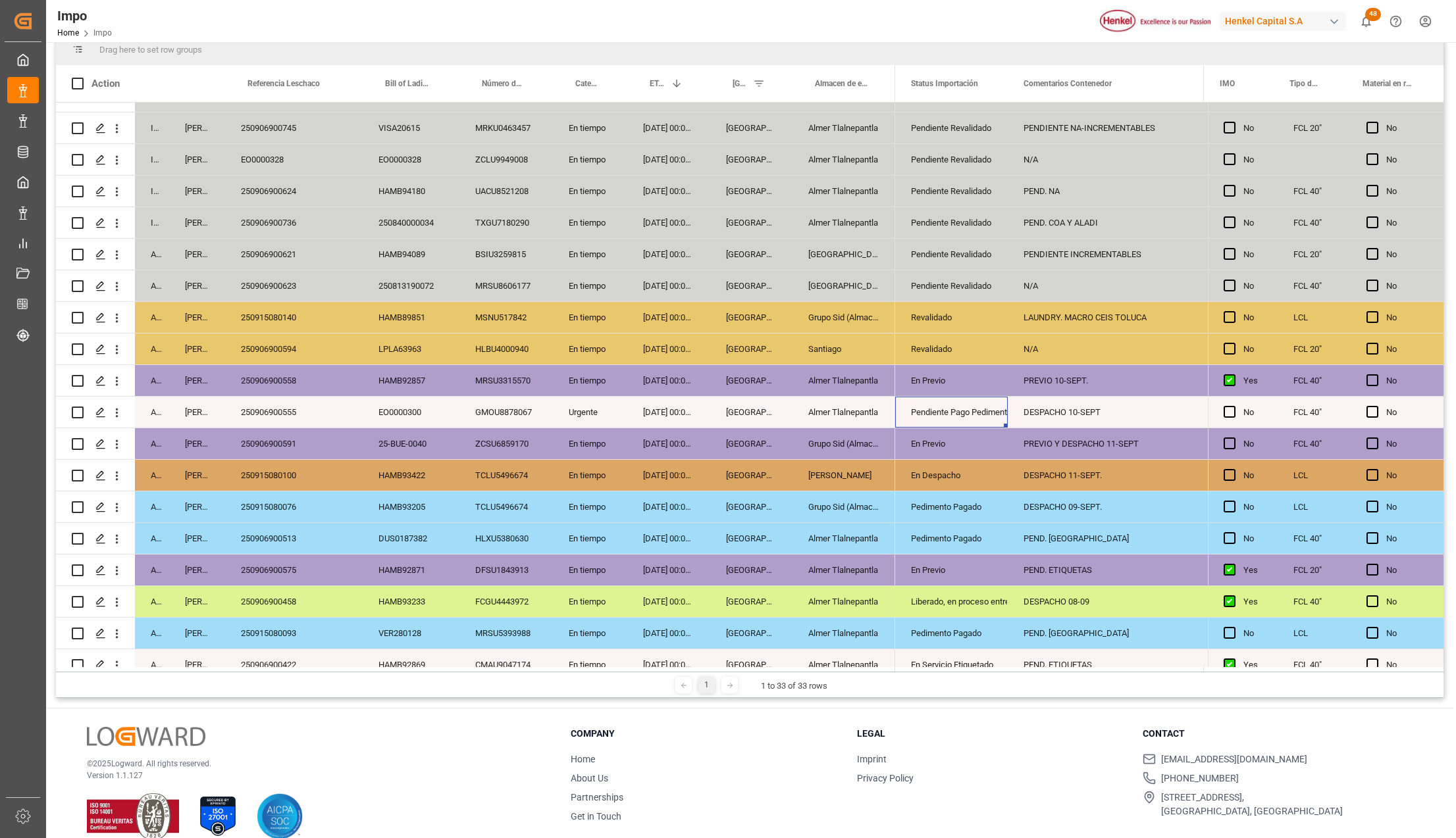
click at [1051, 406] on div "DESPACHO 10-SEPT" at bounding box center [1105, 412] width 194 height 31
click at [1123, 421] on input "DESPACHO 10-SEPT" at bounding box center [1105, 419] width 173 height 25
type input "DESPACHO 10-SEPT. PEDIMENTO PAGADO CON CONTINGENCIA"
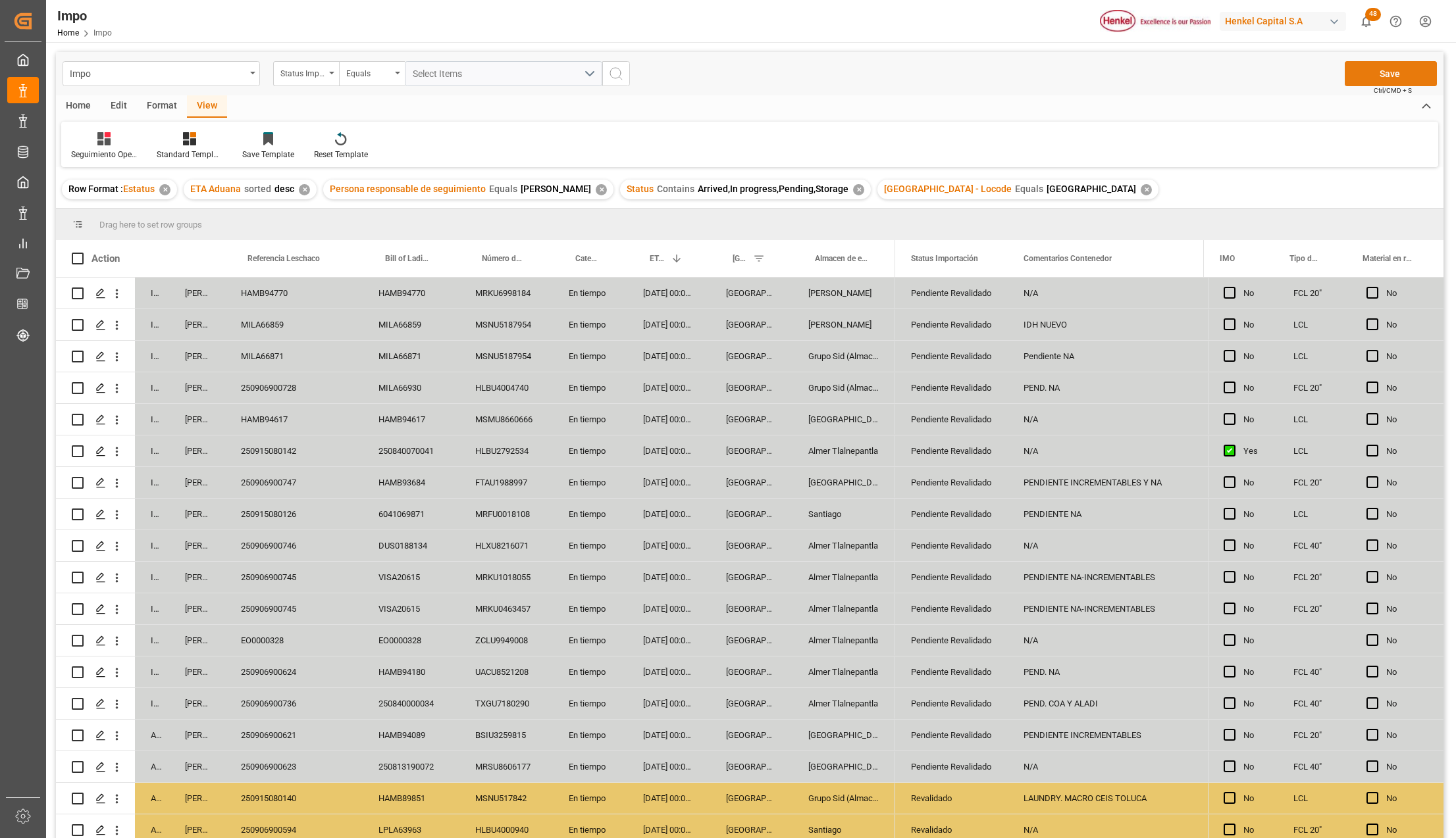
click at [1371, 61] on button "Save" at bounding box center [1391, 73] width 92 height 25
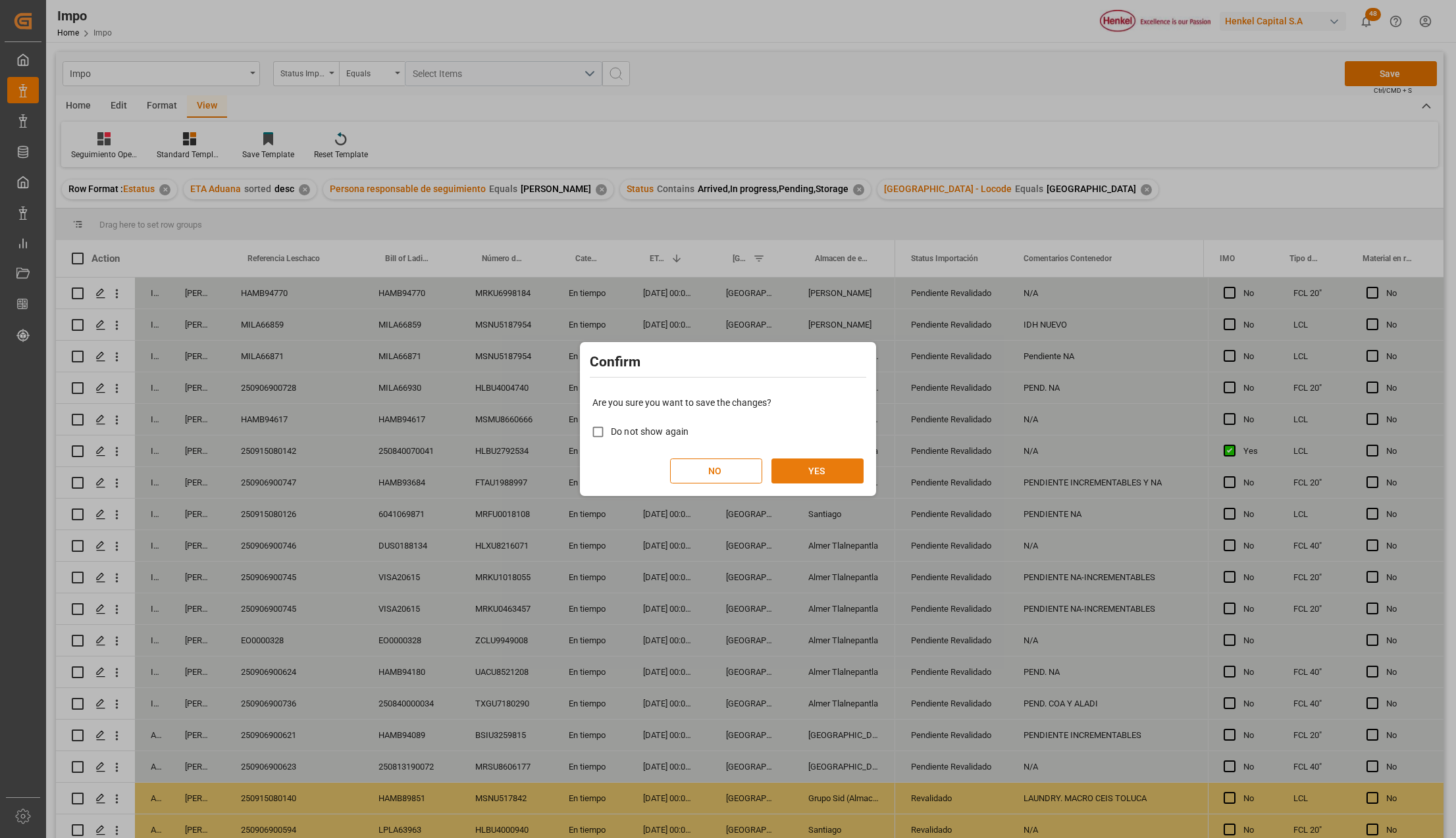
click at [857, 460] on button "YES" at bounding box center [817, 471] width 92 height 25
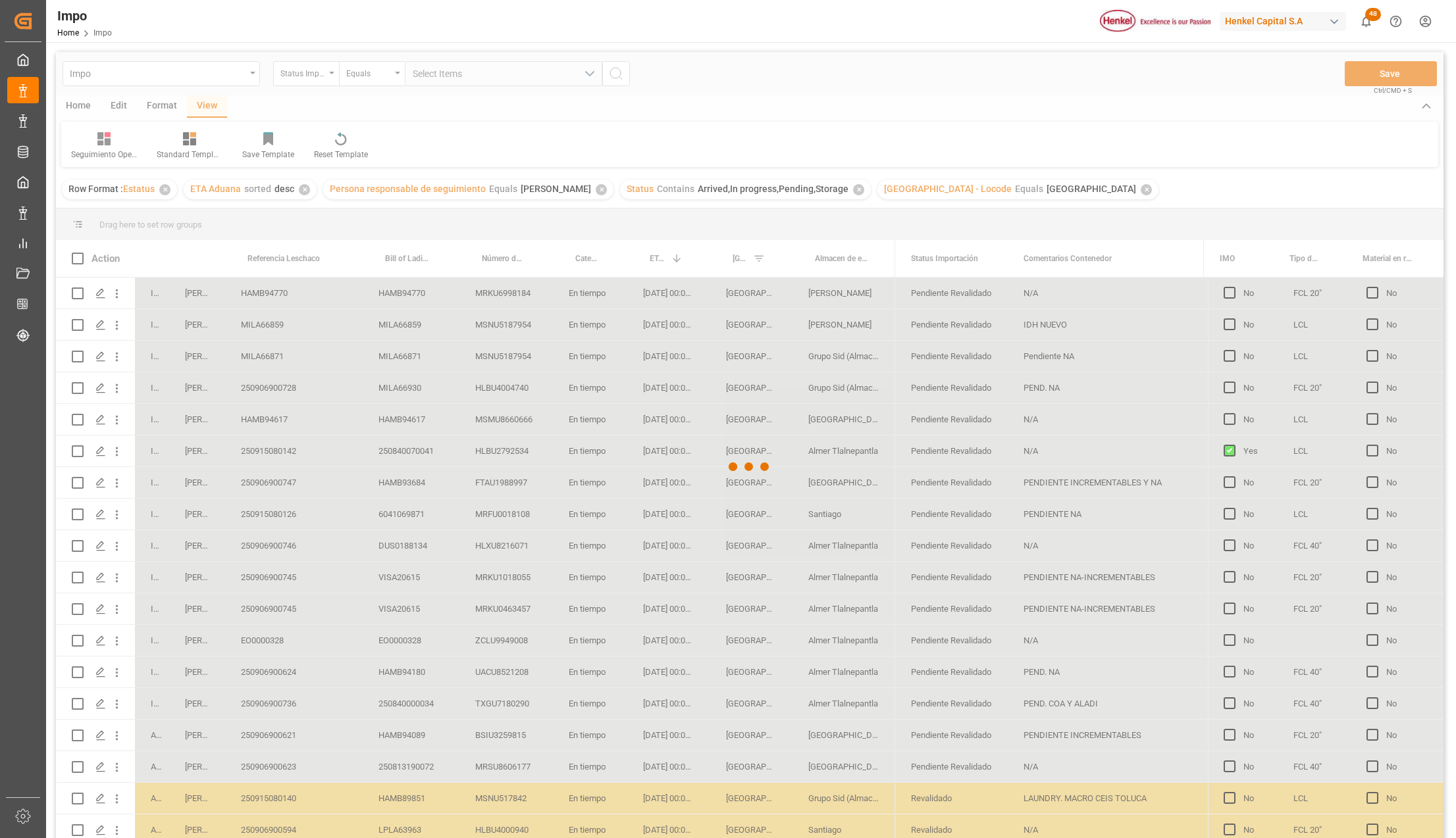
scroll to position [87, 0]
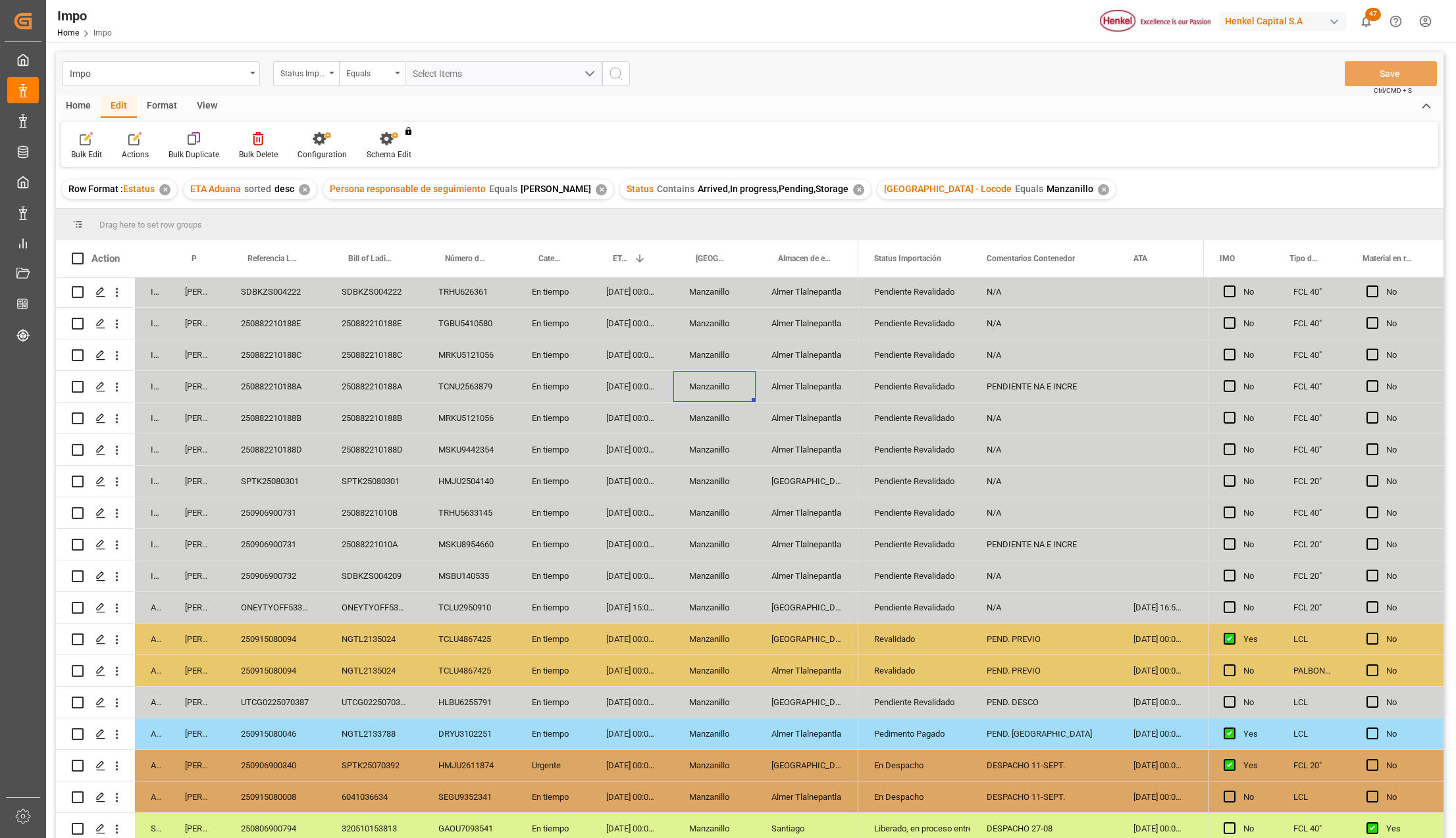
scroll to position [175, 0]
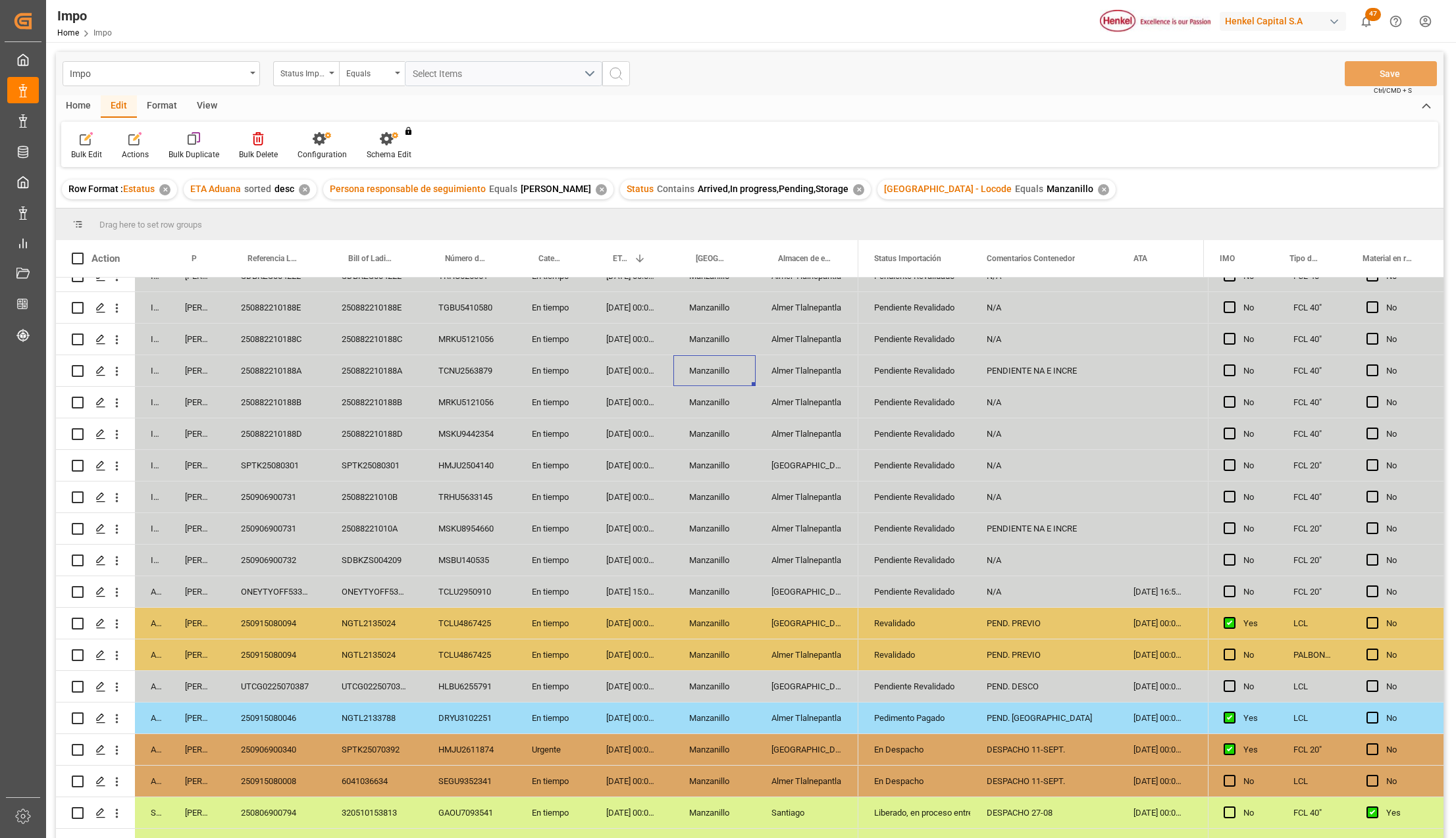
click at [804, 623] on div "[GEOGRAPHIC_DATA]" at bounding box center [807, 624] width 103 height 31
click at [881, 619] on div "Revalidado" at bounding box center [914, 624] width 81 height 30
click at [943, 630] on polyline "open menu" at bounding box center [946, 632] width 8 height 4
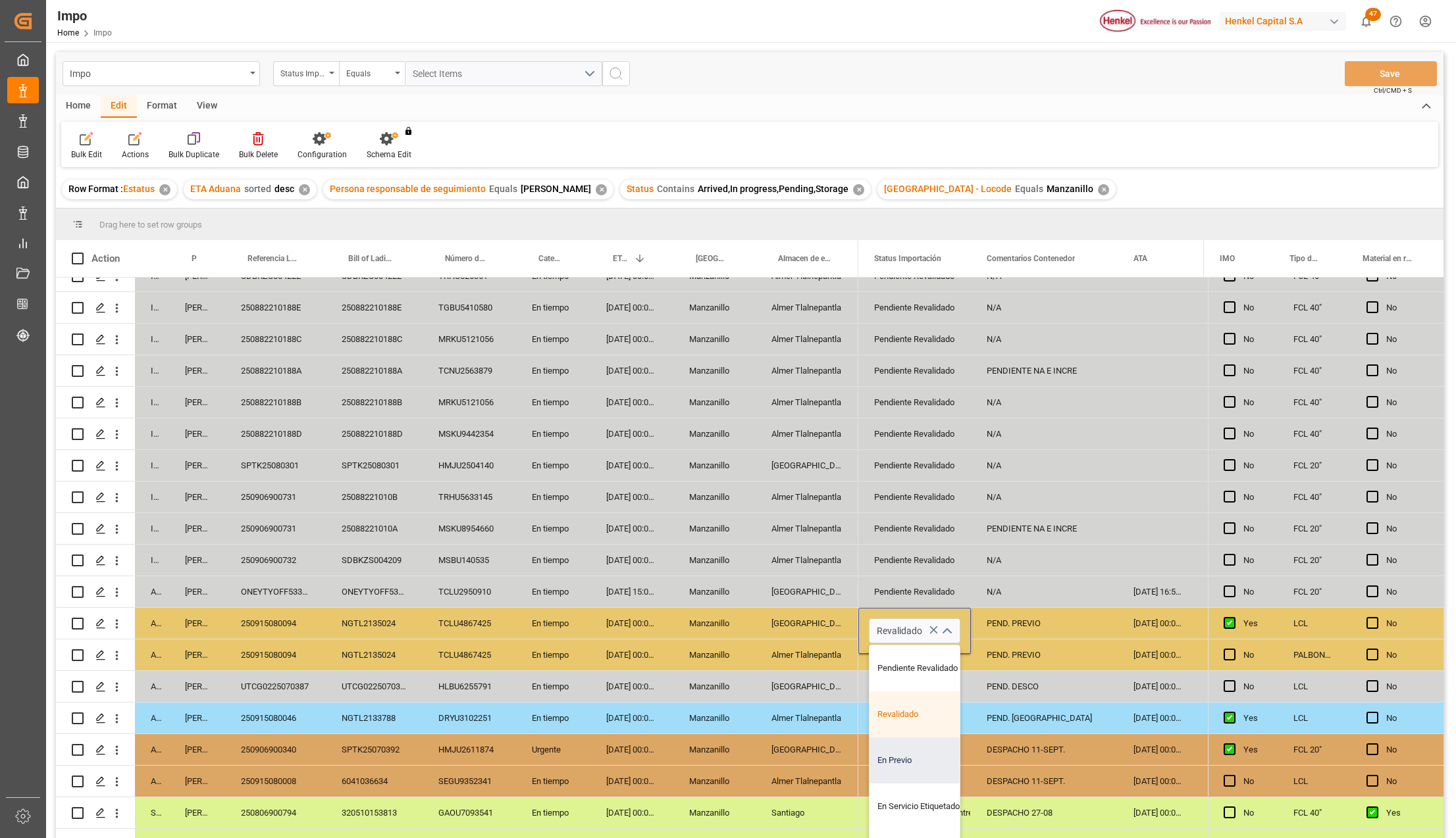
click at [902, 761] on div "En Previo" at bounding box center [931, 760] width 123 height 47
type input "En Previo"
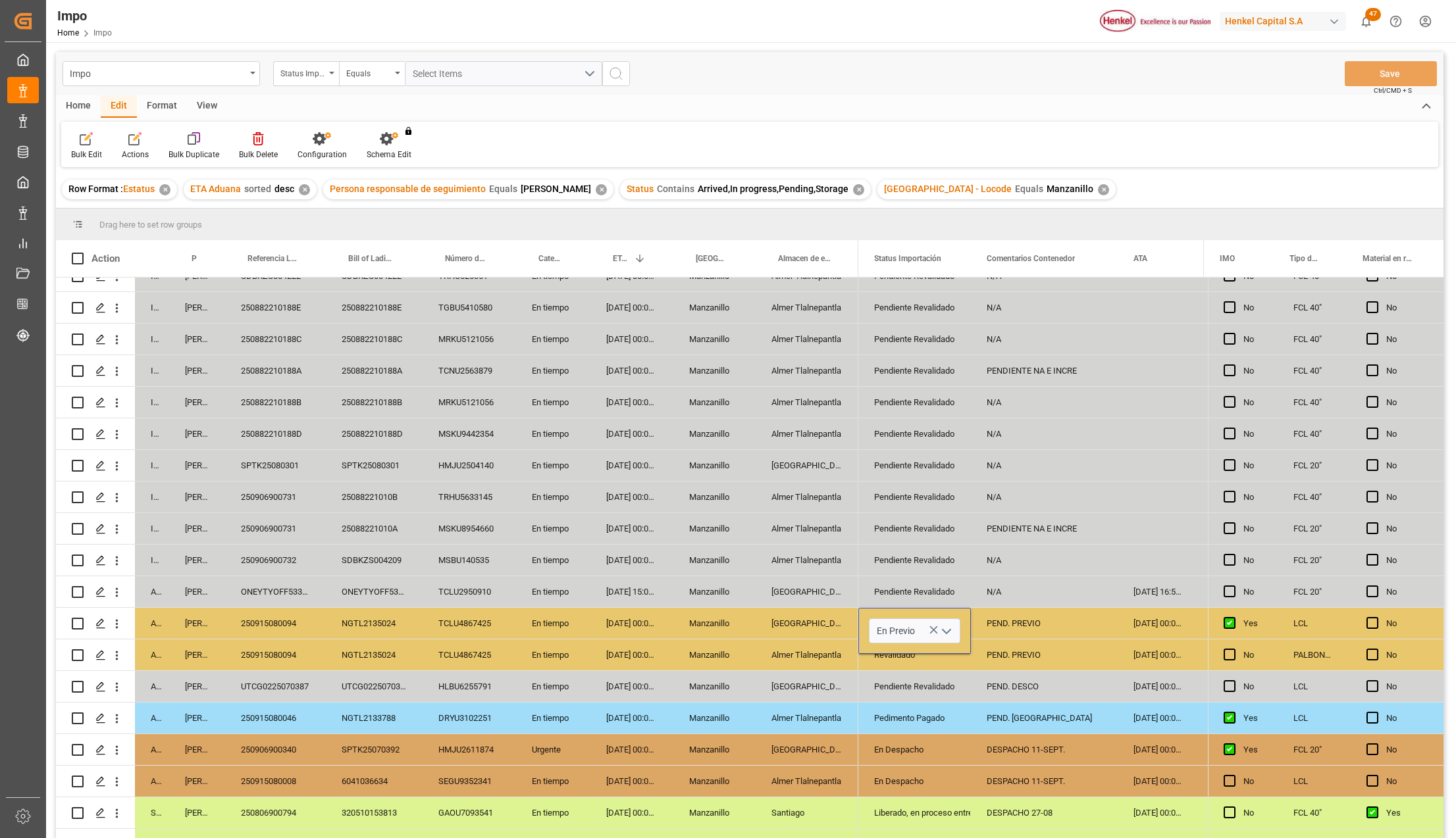
click at [988, 736] on div "DESPACHO 11-SEPT." at bounding box center [1044, 750] width 147 height 31
click at [891, 605] on div "Pendiente Revalidado" at bounding box center [914, 592] width 81 height 30
click at [899, 626] on div "En Previo" at bounding box center [914, 624] width 81 height 30
click at [895, 651] on div "Revalidado" at bounding box center [914, 656] width 81 height 30
click at [1022, 656] on div "PEND. PREVIO" at bounding box center [1044, 655] width 147 height 31
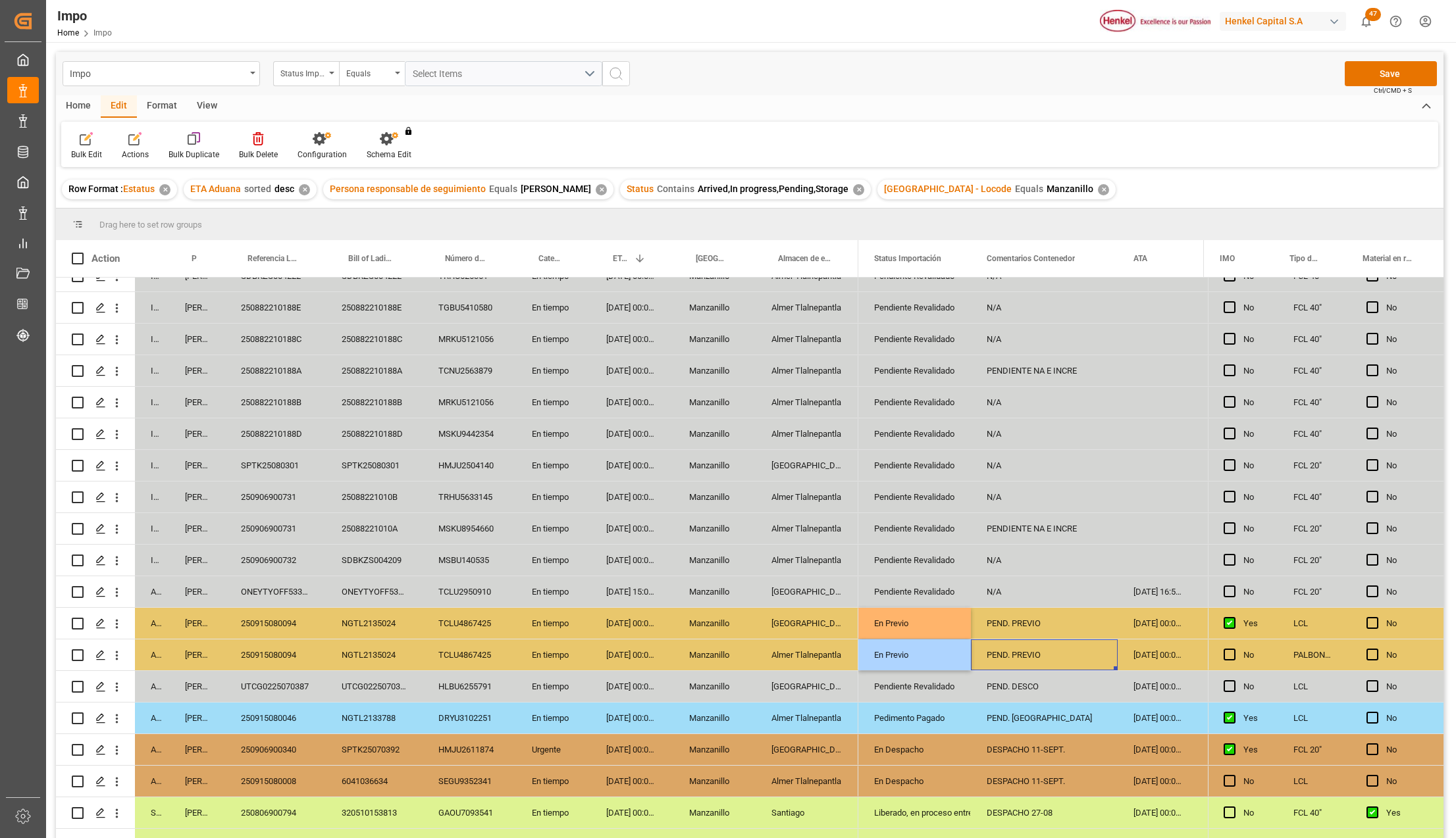
click at [1020, 608] on div "PEND. PREVIO" at bounding box center [1044, 624] width 147 height 31
click at [1021, 625] on div "PEND. PREVIO" at bounding box center [1044, 624] width 147 height 31
click at [1021, 625] on input "PEND. PREVIO" at bounding box center [1044, 631] width 125 height 25
type input "PREVIO 11-SEPT."
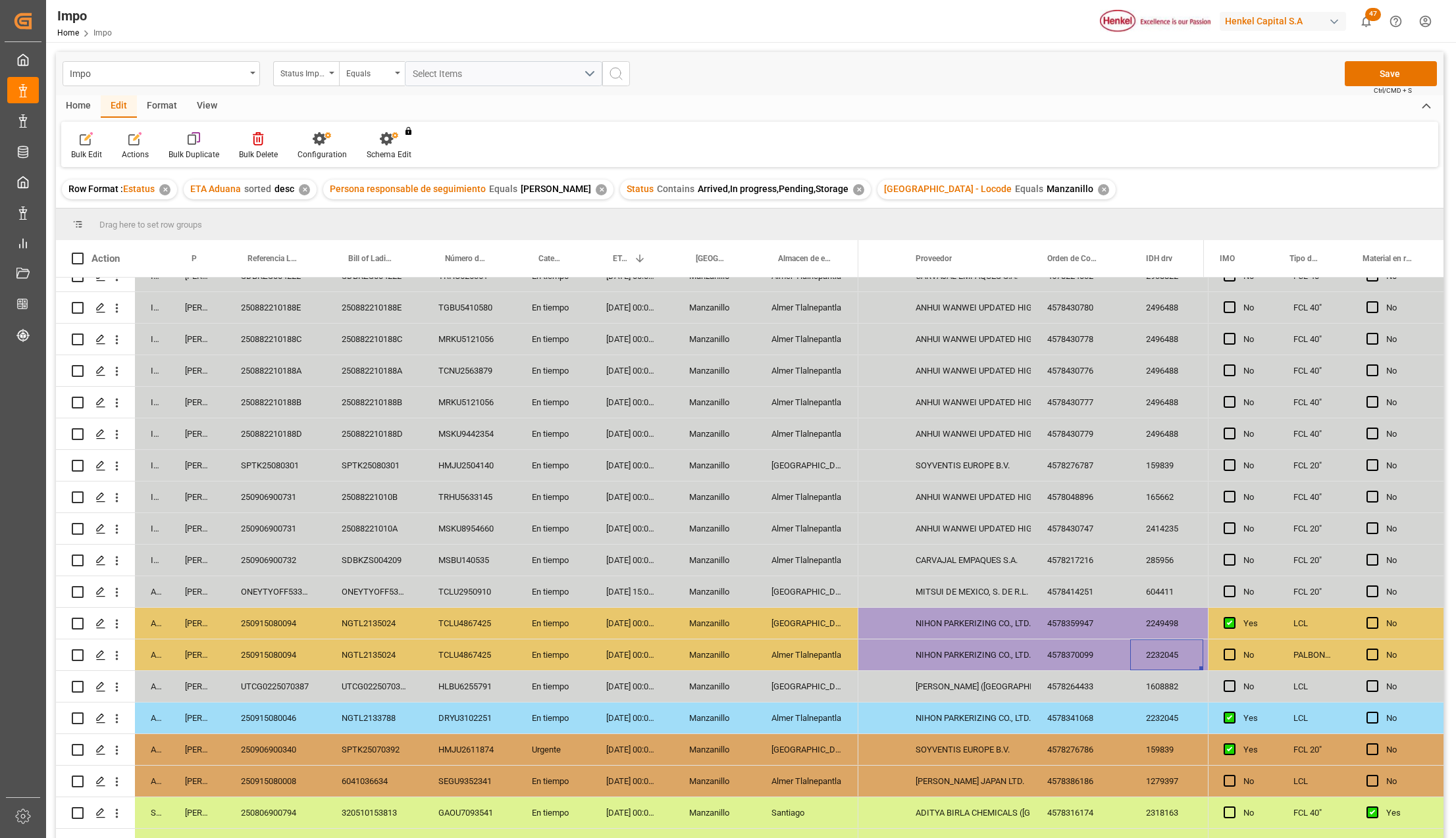
scroll to position [0, 0]
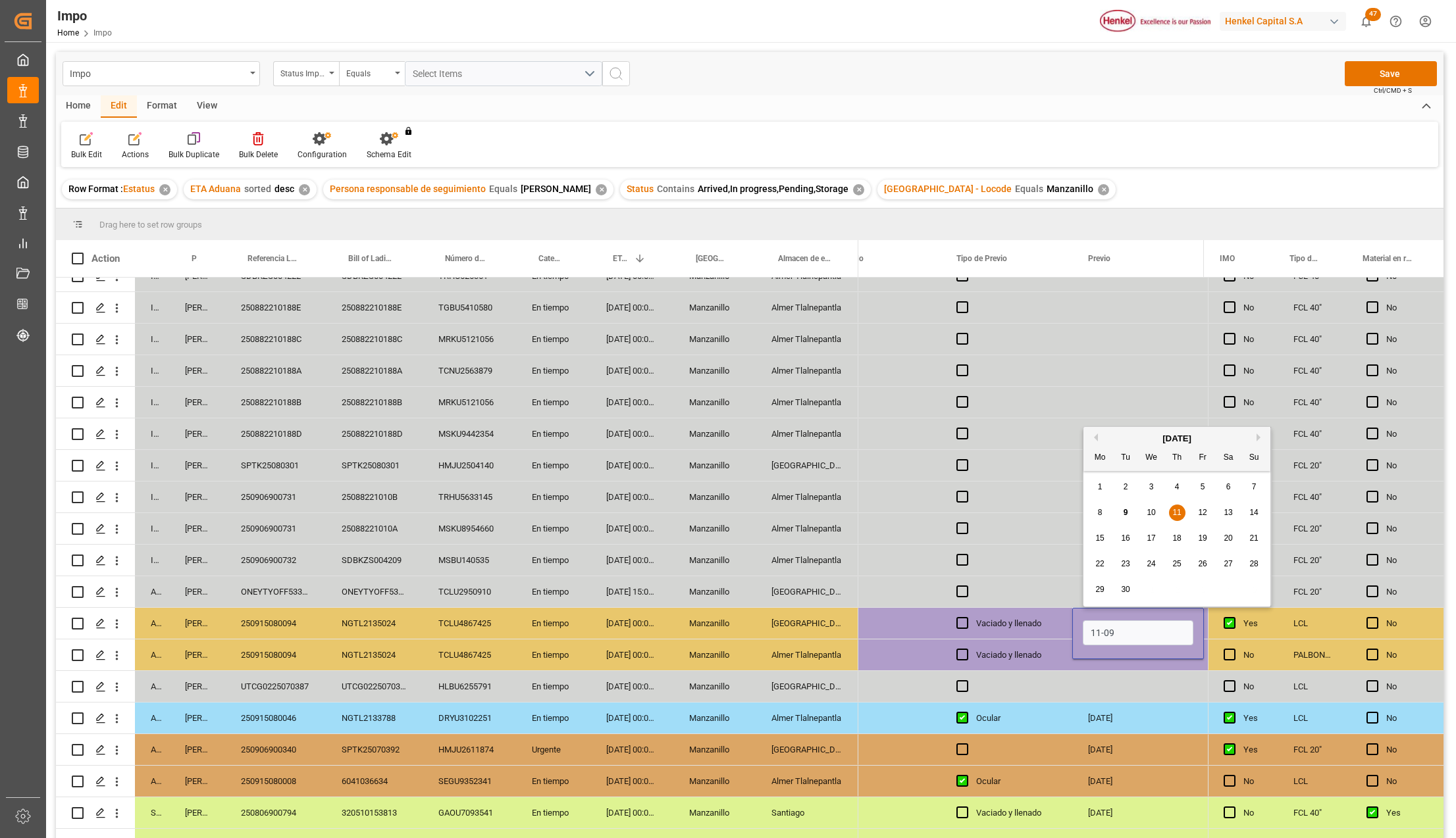
type input "[DATE]"
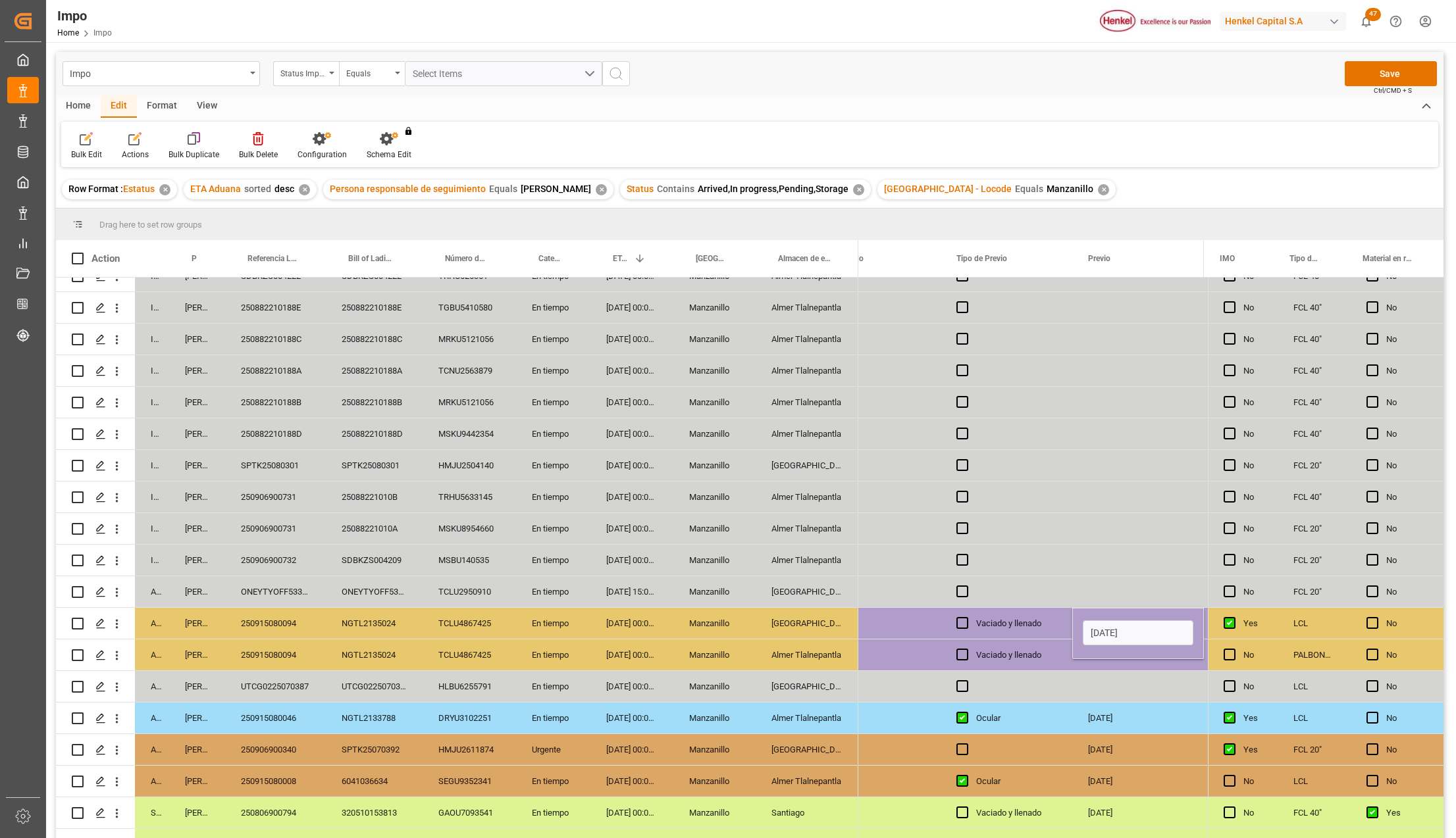
click at [1144, 691] on div "Press SPACE to select this row." at bounding box center [1138, 686] width 132 height 31
click at [1130, 625] on div "[DATE]" at bounding box center [1138, 624] width 132 height 31
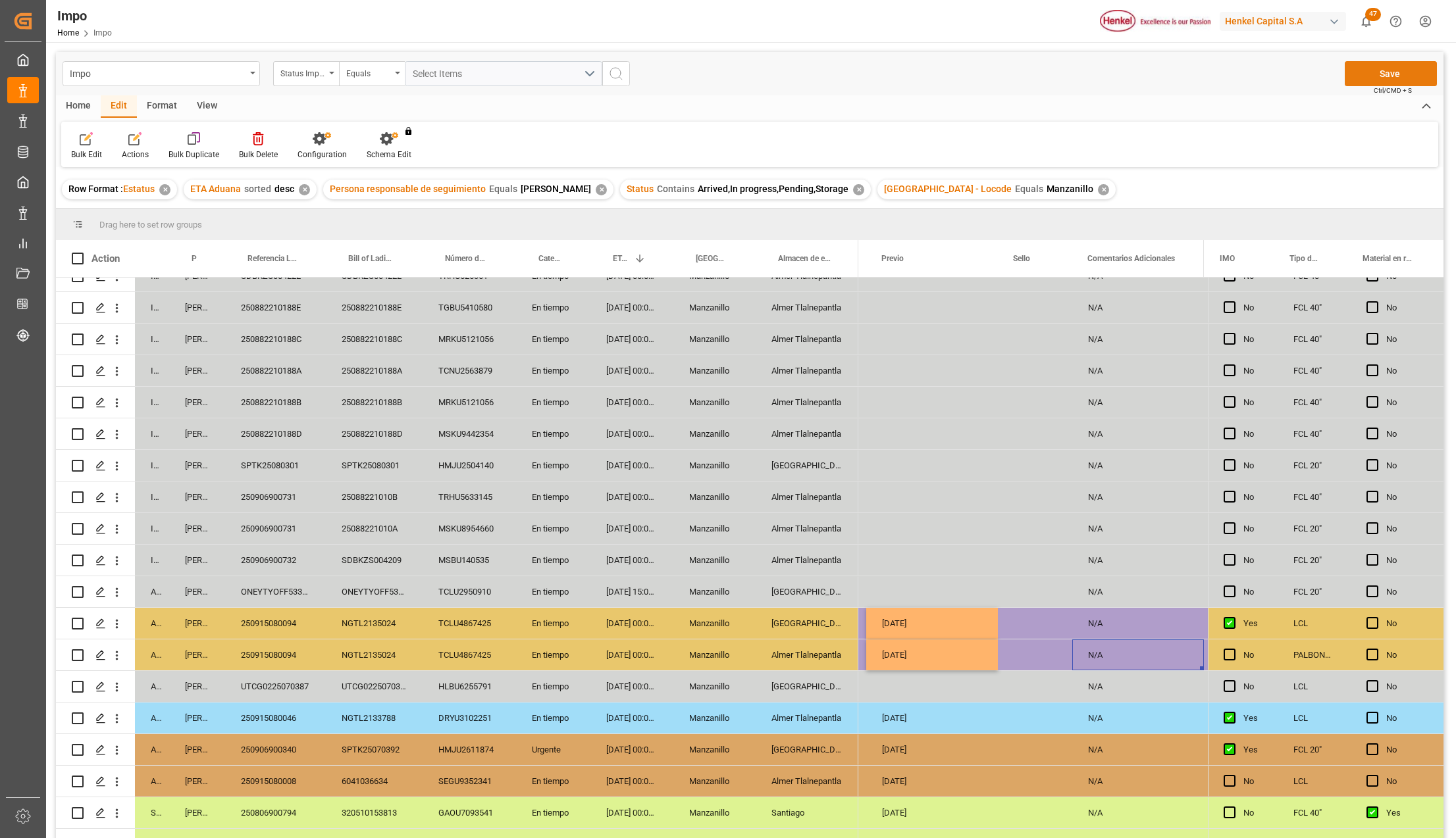
click at [1371, 74] on button "Save" at bounding box center [1391, 73] width 92 height 25
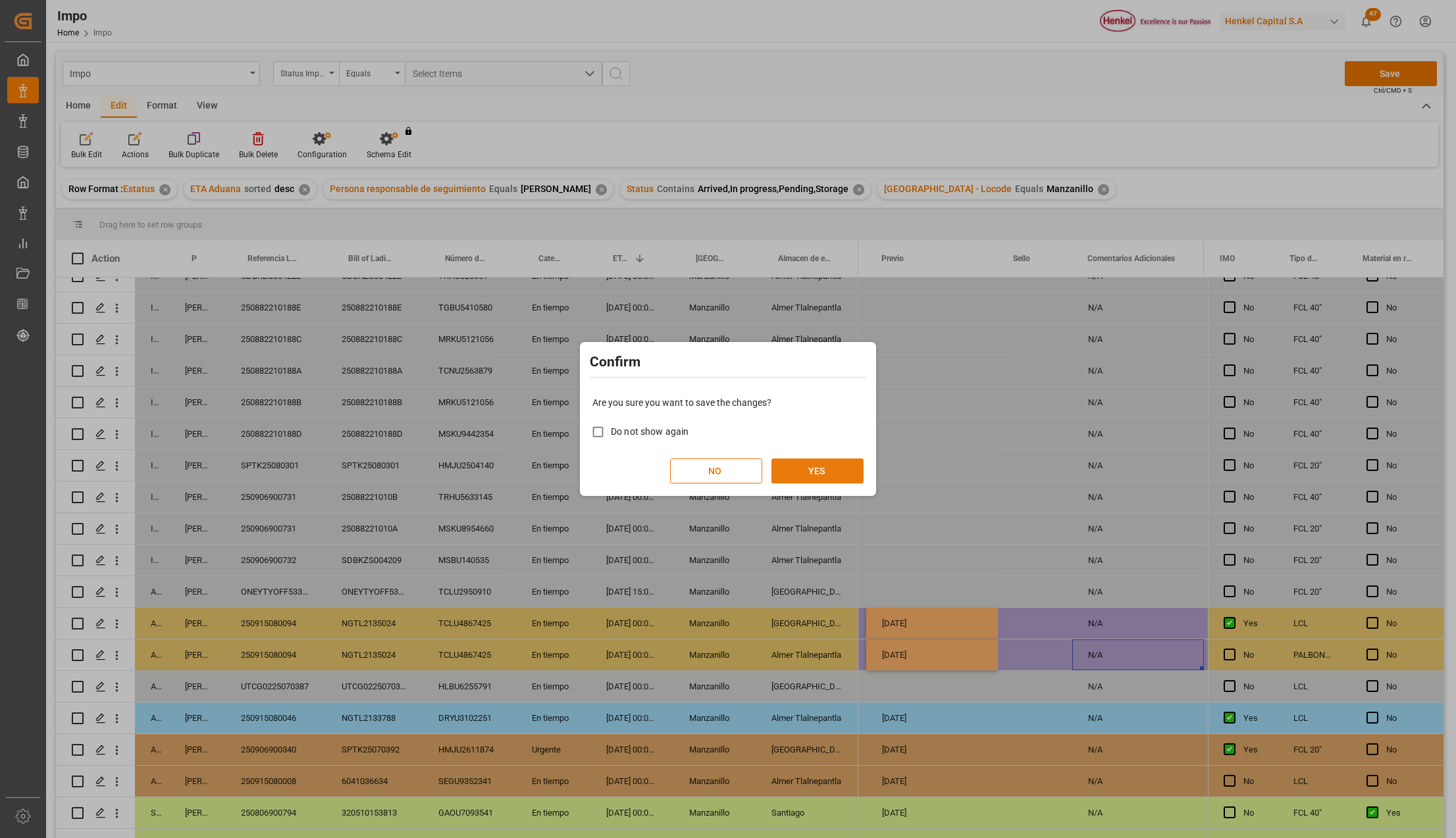
click at [835, 475] on button "YES" at bounding box center [817, 471] width 92 height 25
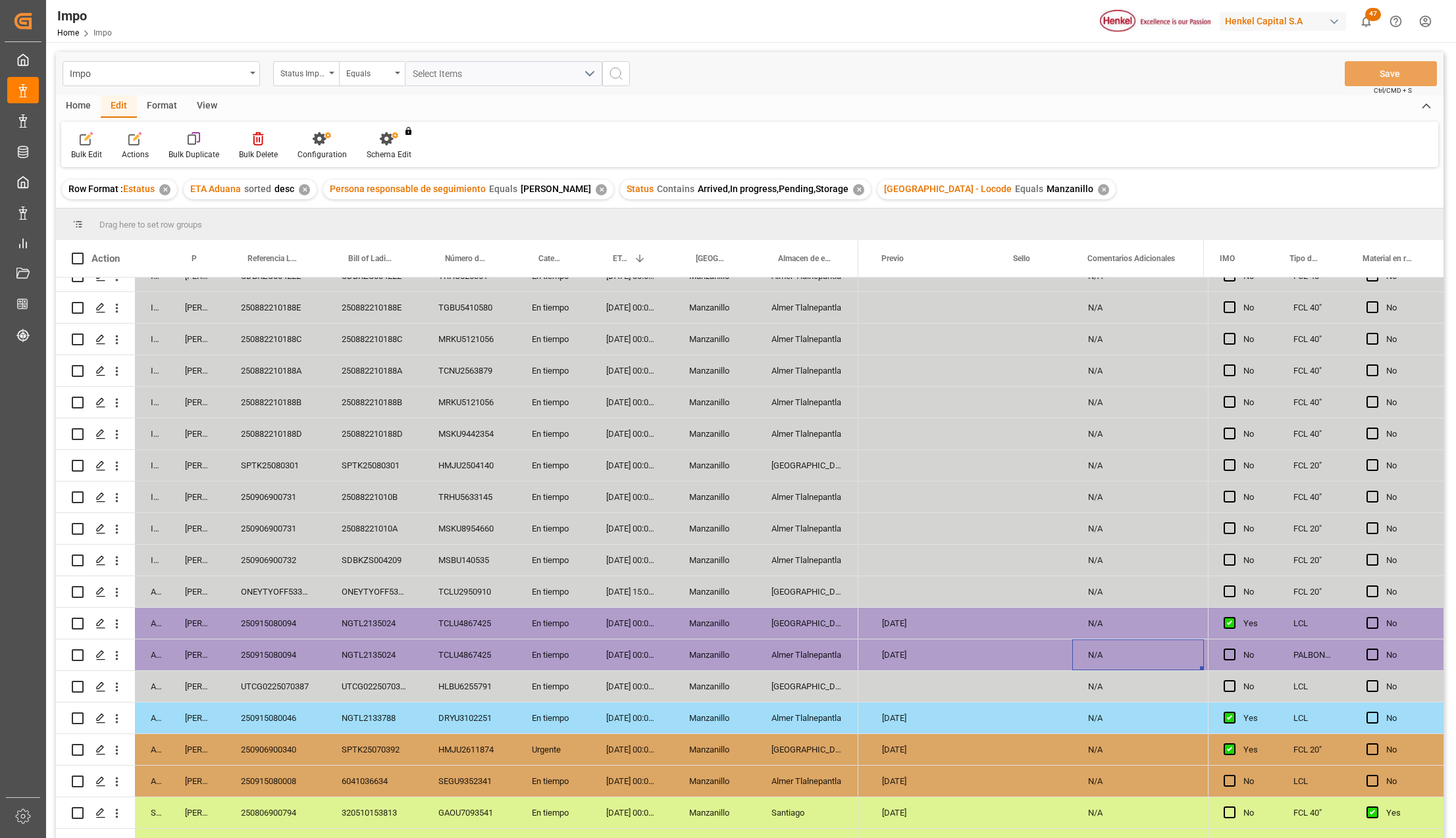
click at [766, 654] on div "Almer Tlalnepantla" at bounding box center [807, 655] width 103 height 31
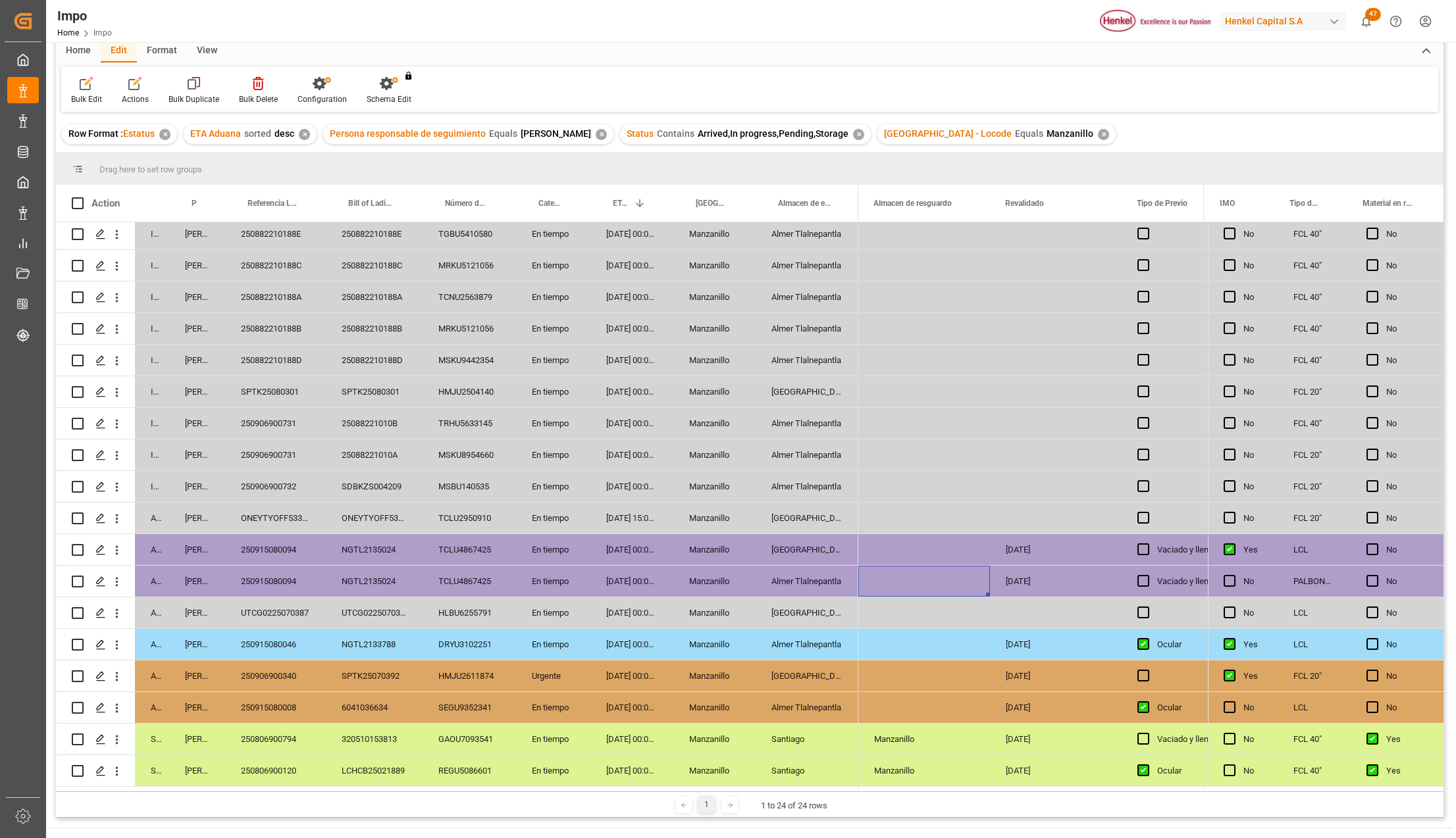
scroll to position [175, 0]
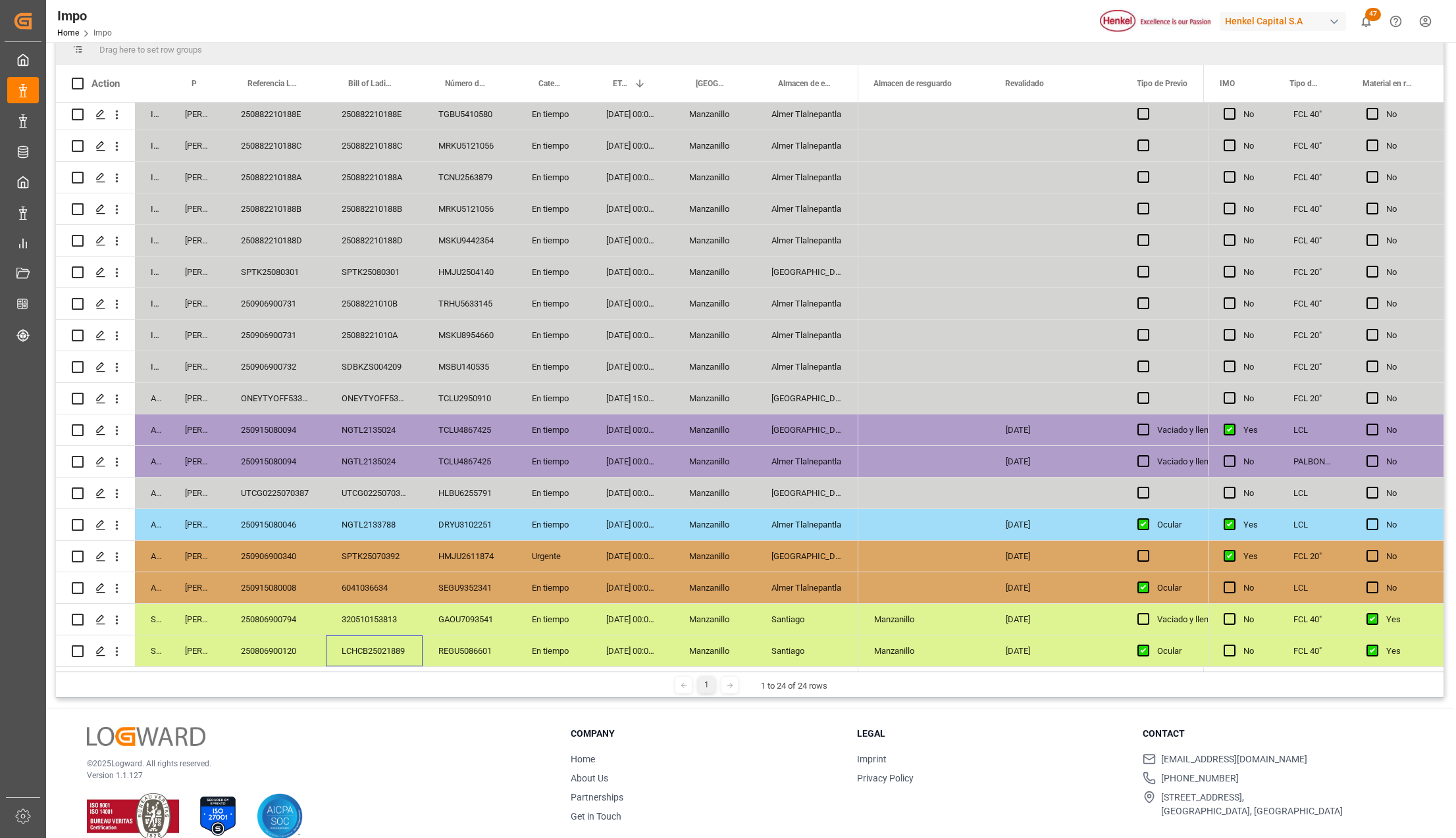
click at [393, 651] on div "LCHCB25021889" at bounding box center [374, 651] width 97 height 31
click at [474, 643] on div "REGU5086601" at bounding box center [469, 651] width 93 height 31
click at [607, 650] on div "[DATE] 00:00:00" at bounding box center [631, 651] width 83 height 31
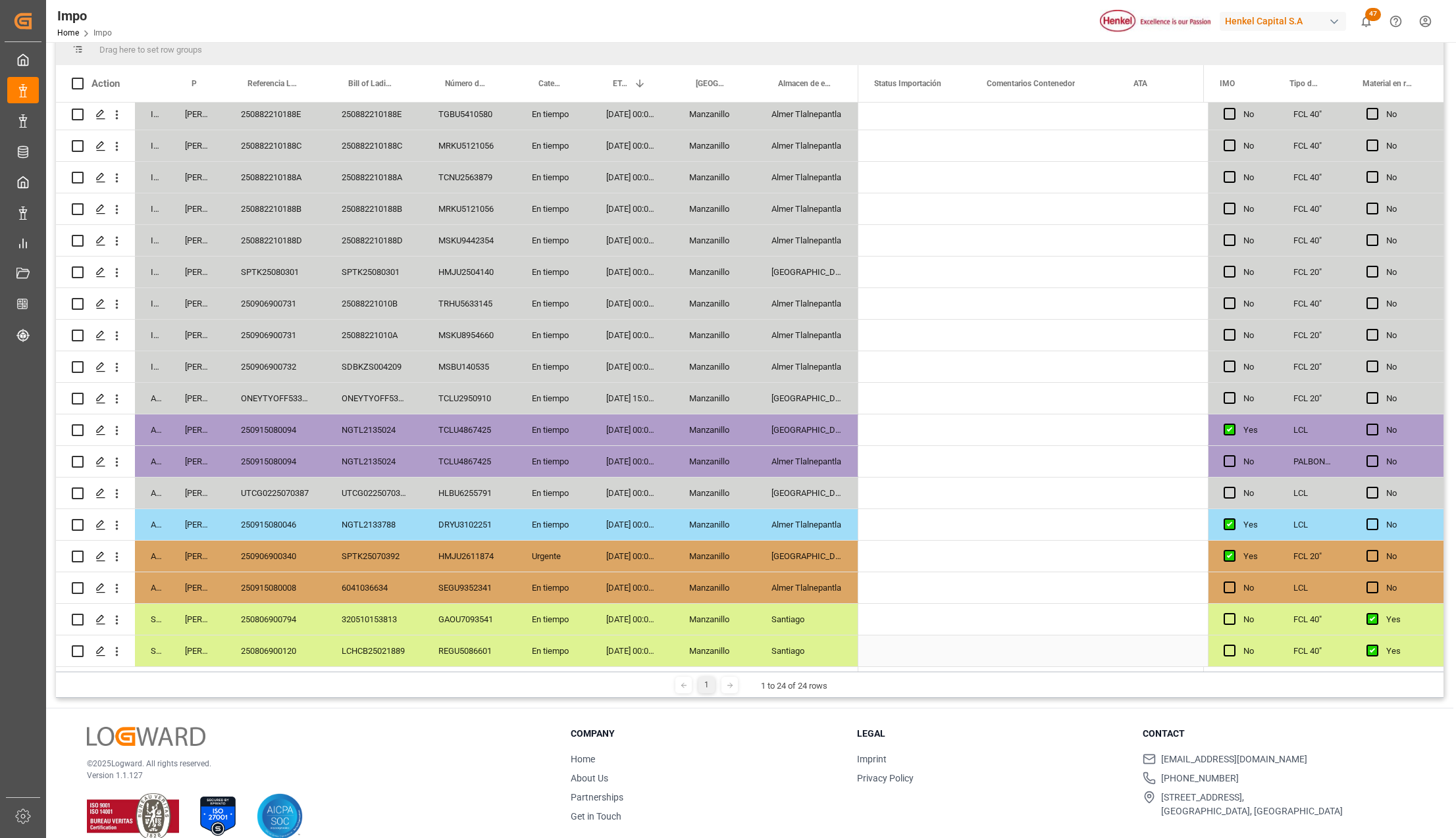
scroll to position [0, 0]
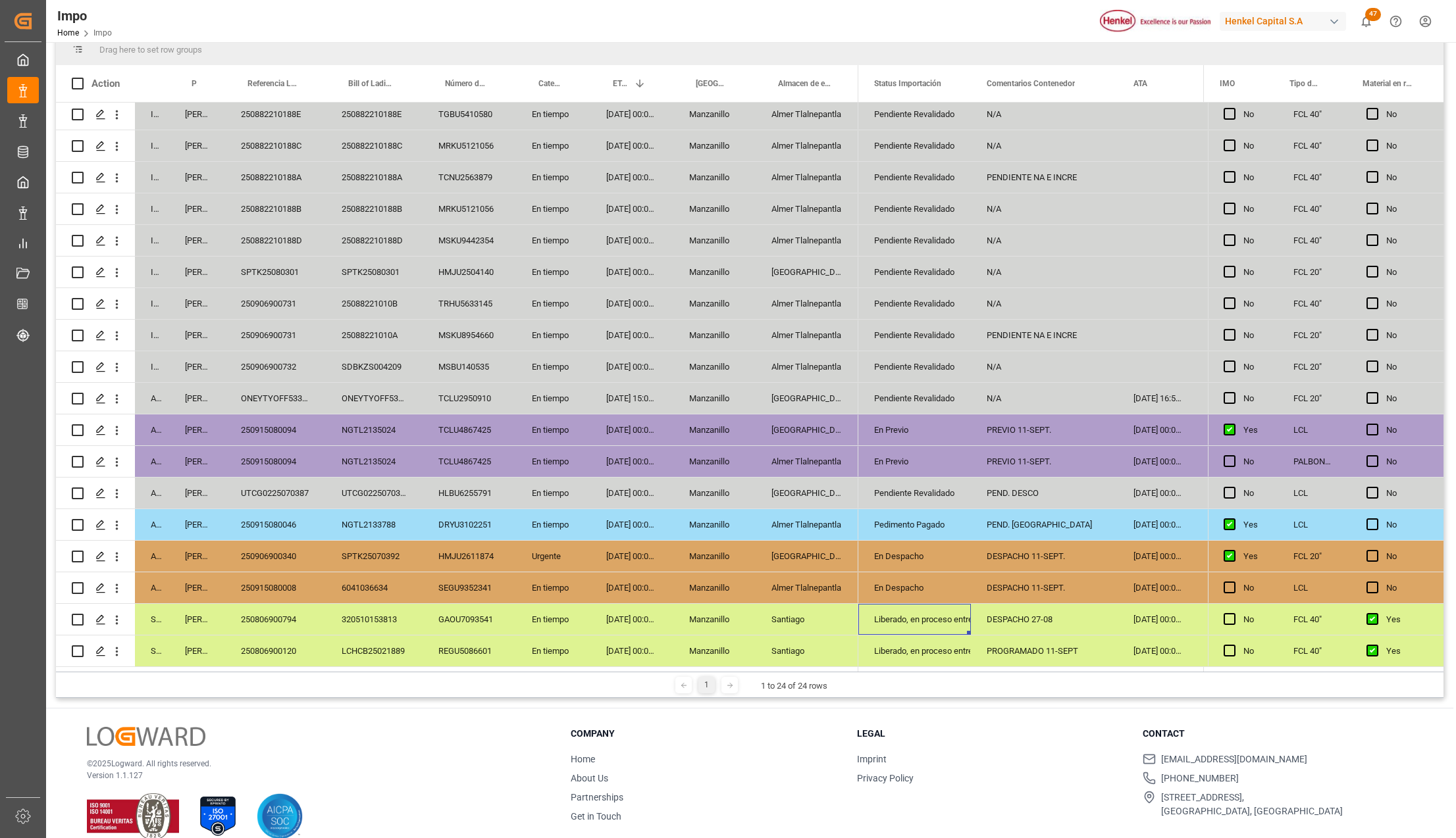
click at [991, 497] on div "PEND. DESCO" at bounding box center [1044, 493] width 147 height 31
click at [296, 482] on div "UTCG0225070387" at bounding box center [275, 493] width 101 height 31
click at [795, 491] on div "[GEOGRAPHIC_DATA]" at bounding box center [807, 493] width 103 height 31
click at [1030, 574] on div "DESPACHO 11-SEPT." at bounding box center [1044, 587] width 147 height 31
click at [1017, 551] on div "DESPACHO 11-SEPT." at bounding box center [1044, 556] width 147 height 31
